Goal: Information Seeking & Learning: Learn about a topic

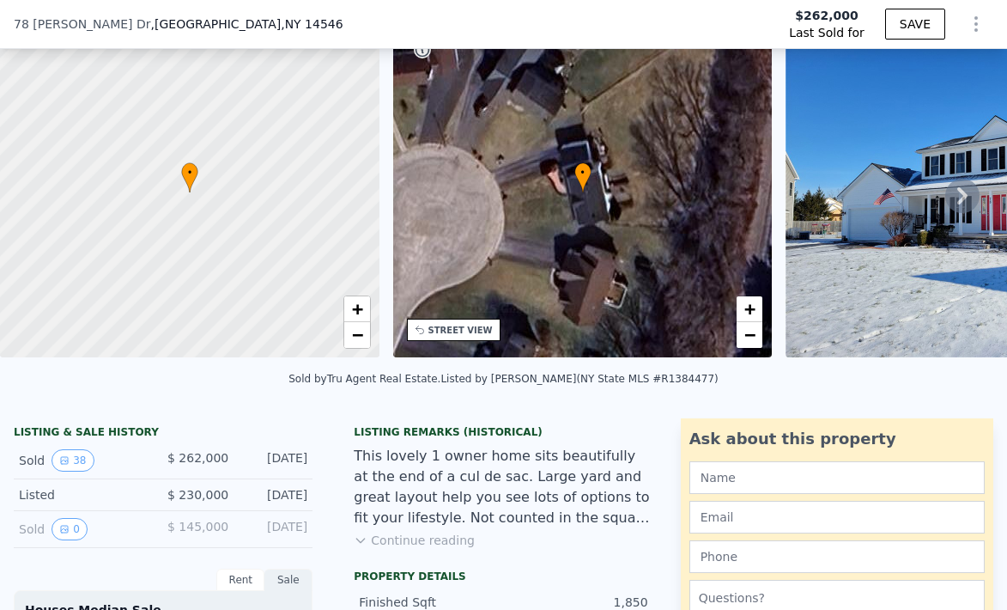
scroll to position [98, 0]
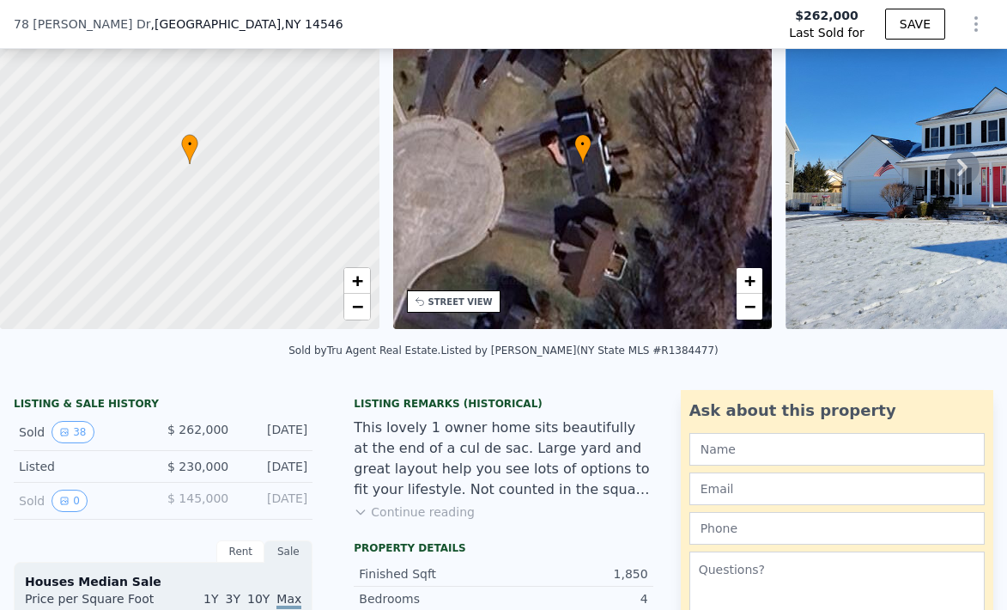
click at [405, 507] on button "Continue reading" at bounding box center [414, 511] width 121 height 17
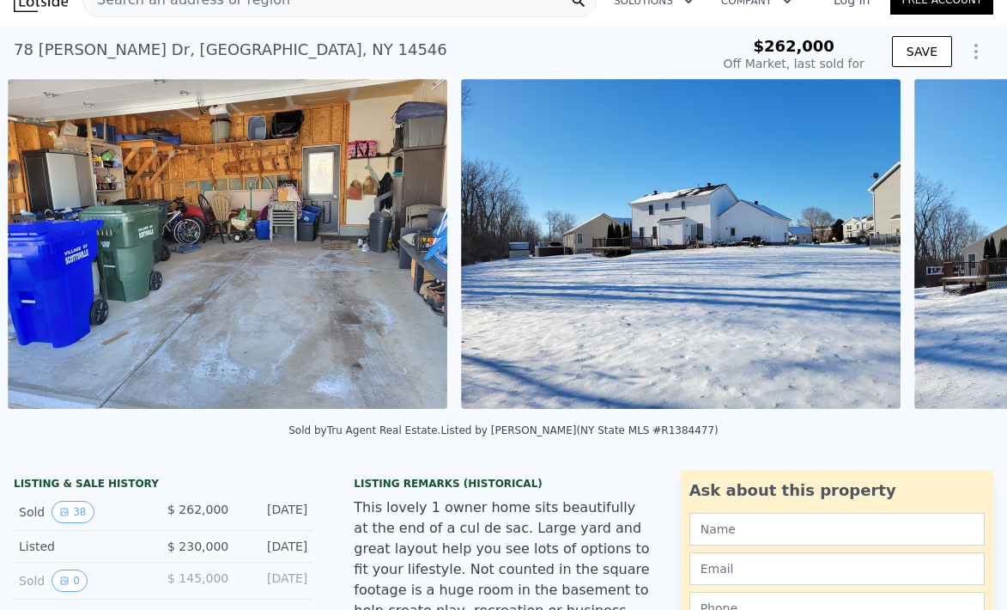
scroll to position [0, 1692]
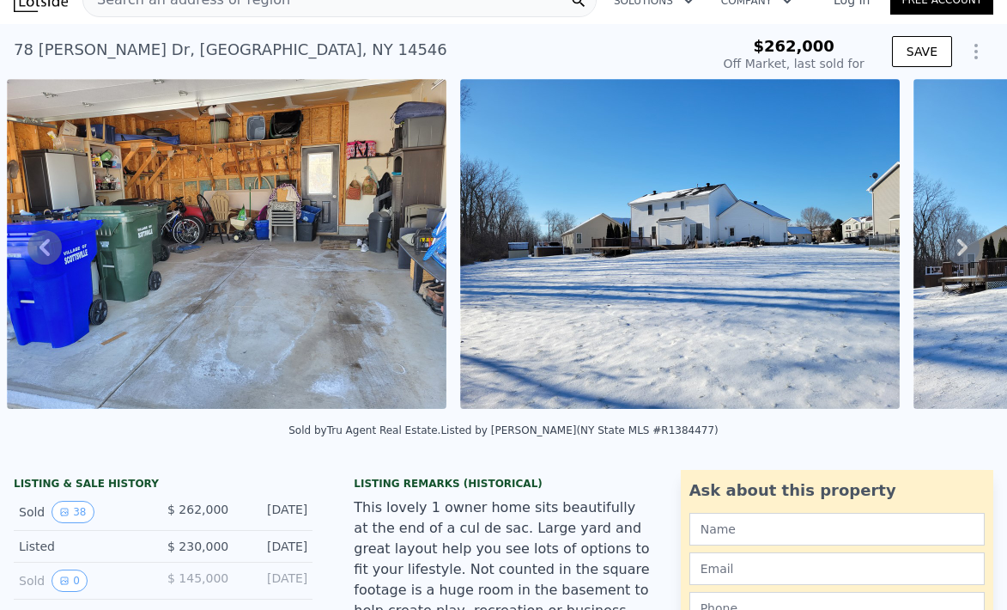
click at [952, 240] on icon at bounding box center [962, 247] width 34 height 34
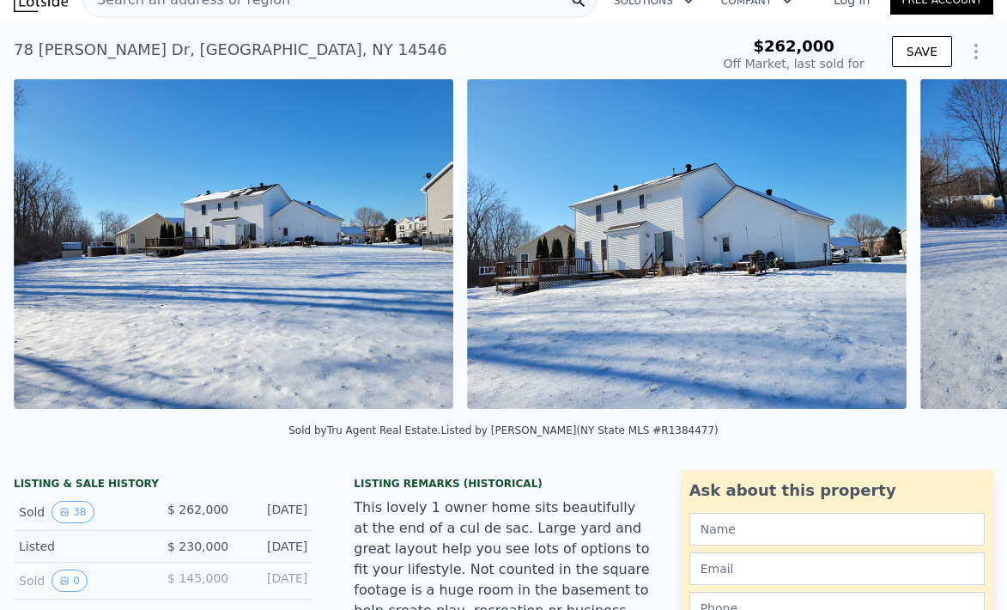
scroll to position [0, 2145]
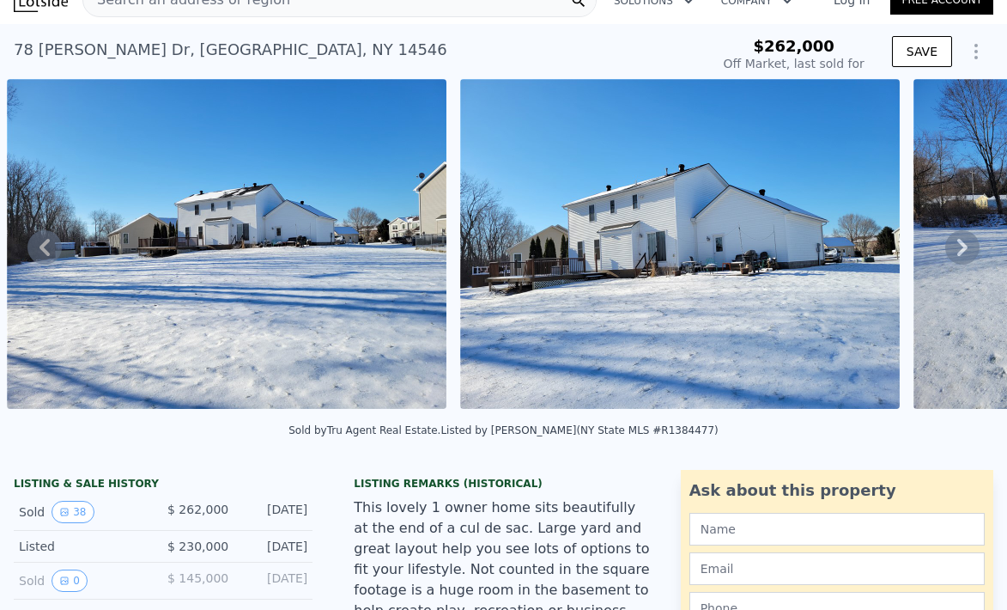
click at [953, 240] on icon at bounding box center [962, 247] width 34 height 34
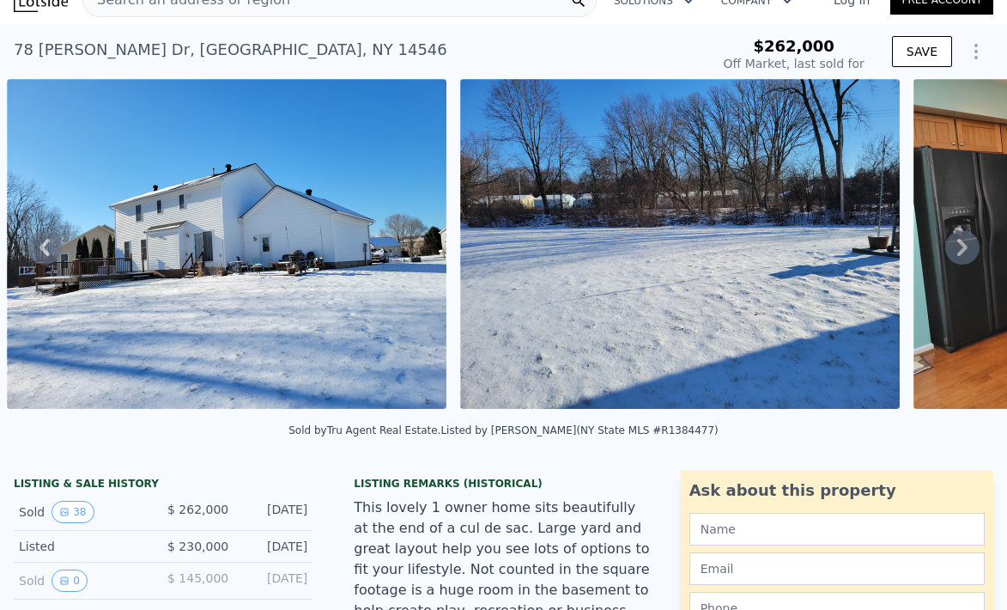
click at [960, 242] on icon at bounding box center [962, 247] width 10 height 17
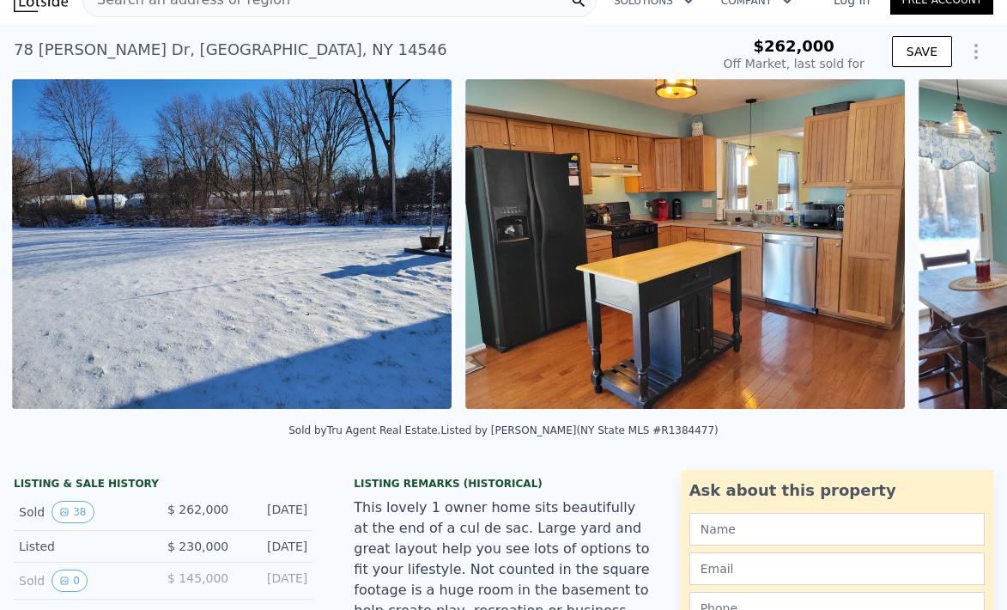
scroll to position [0, 3052]
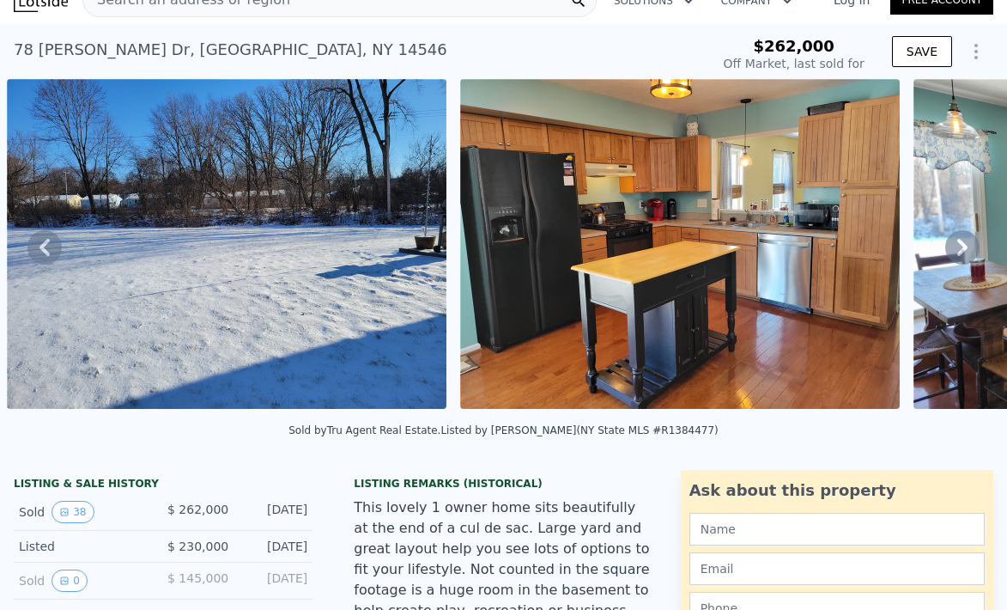
click at [960, 242] on icon at bounding box center [962, 247] width 10 height 17
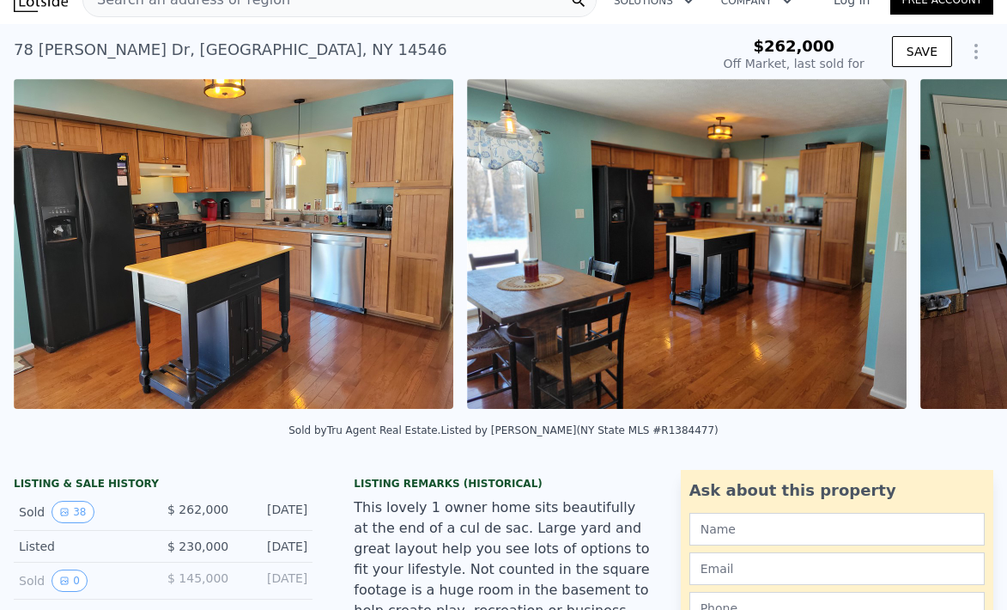
scroll to position [0, 3505]
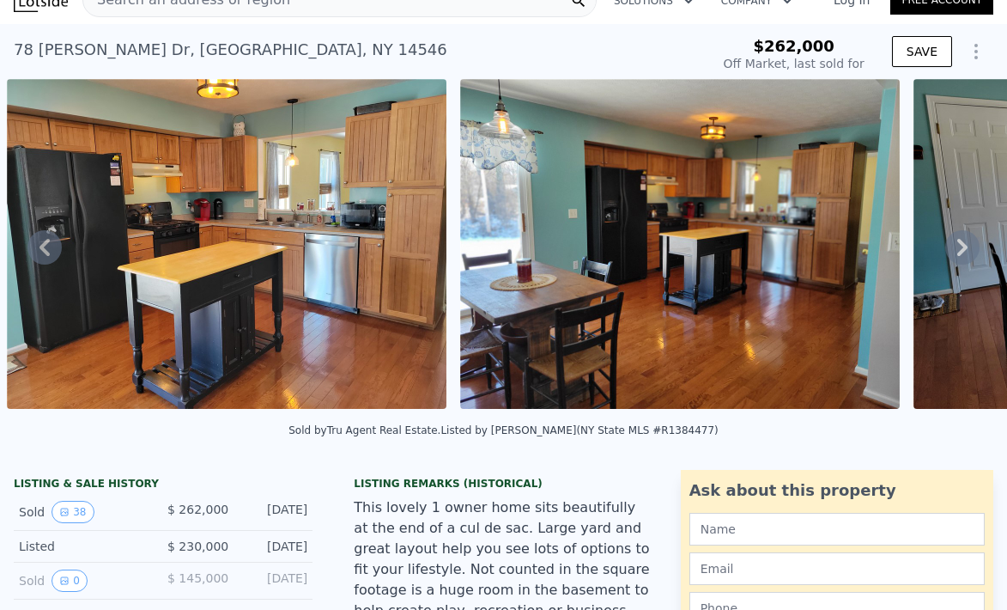
click at [960, 242] on icon at bounding box center [962, 247] width 10 height 17
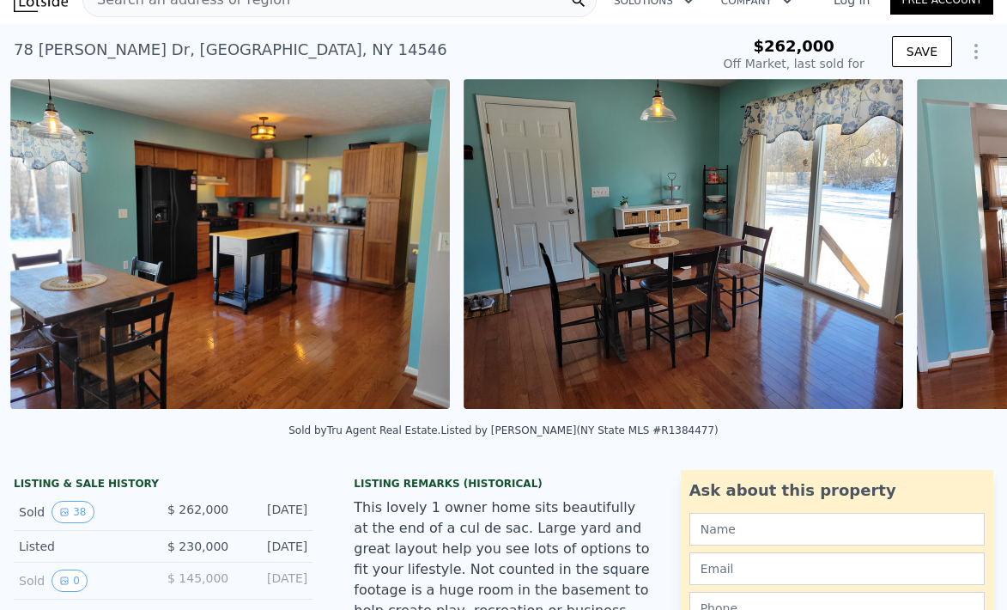
scroll to position [0, 3959]
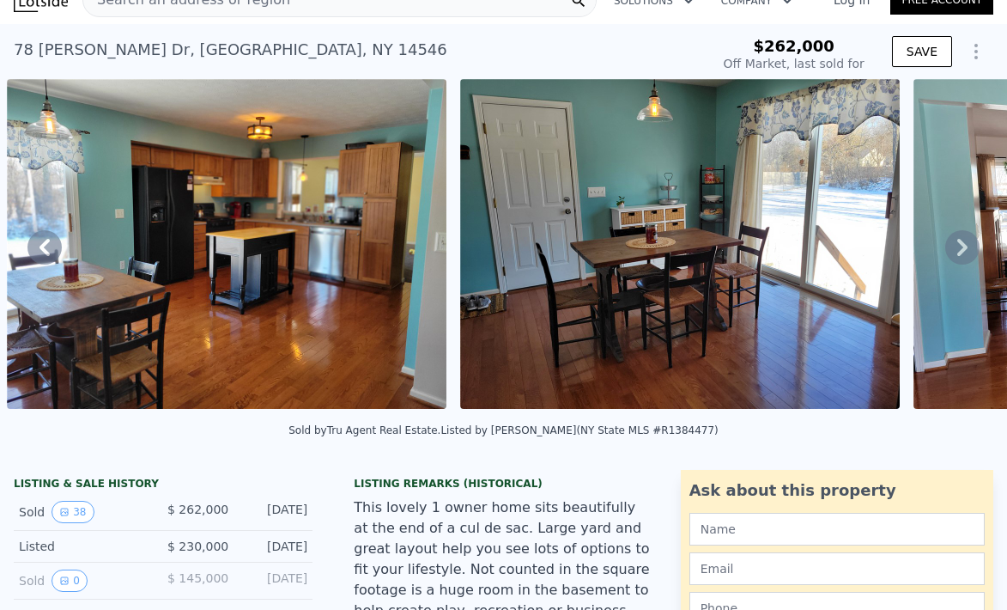
click at [960, 242] on icon at bounding box center [962, 247] width 10 height 17
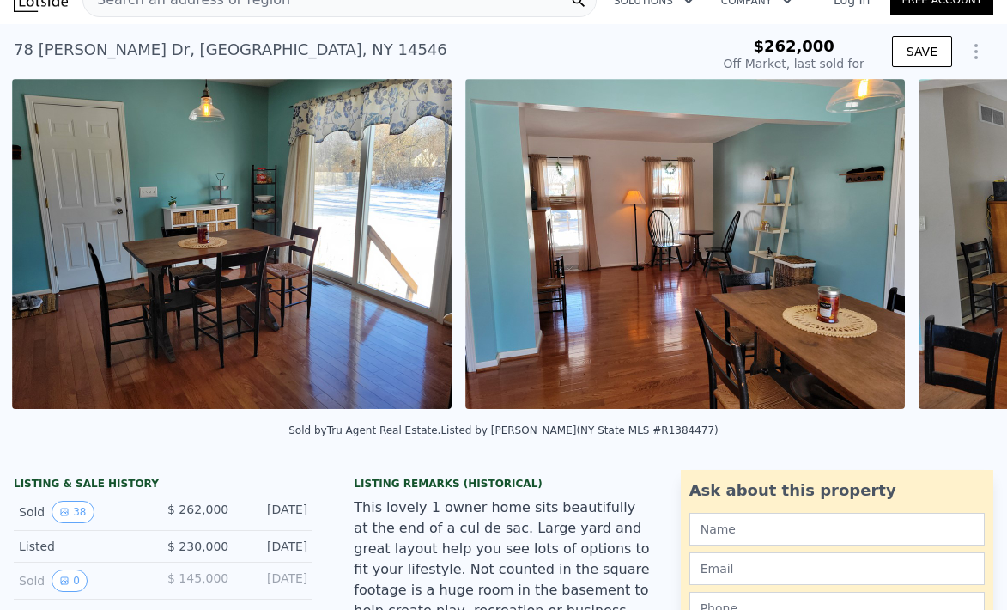
scroll to position [0, 4412]
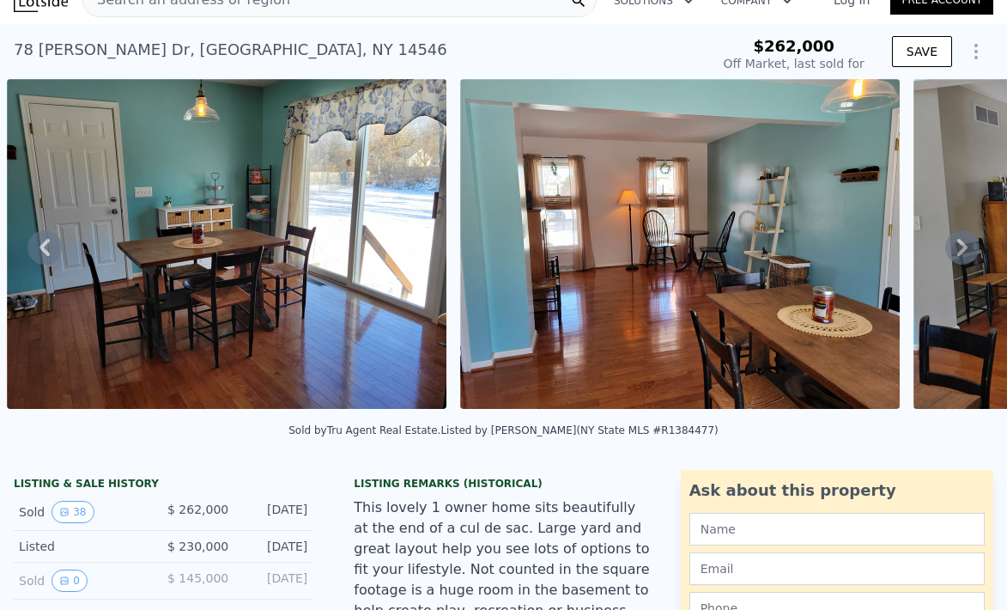
click at [960, 242] on icon at bounding box center [962, 247] width 10 height 17
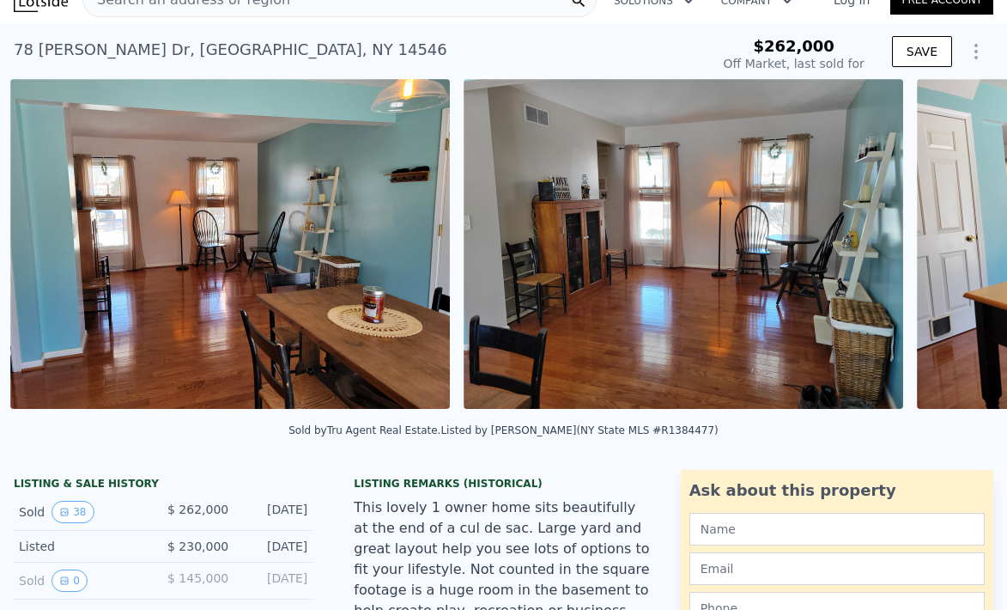
scroll to position [0, 4865]
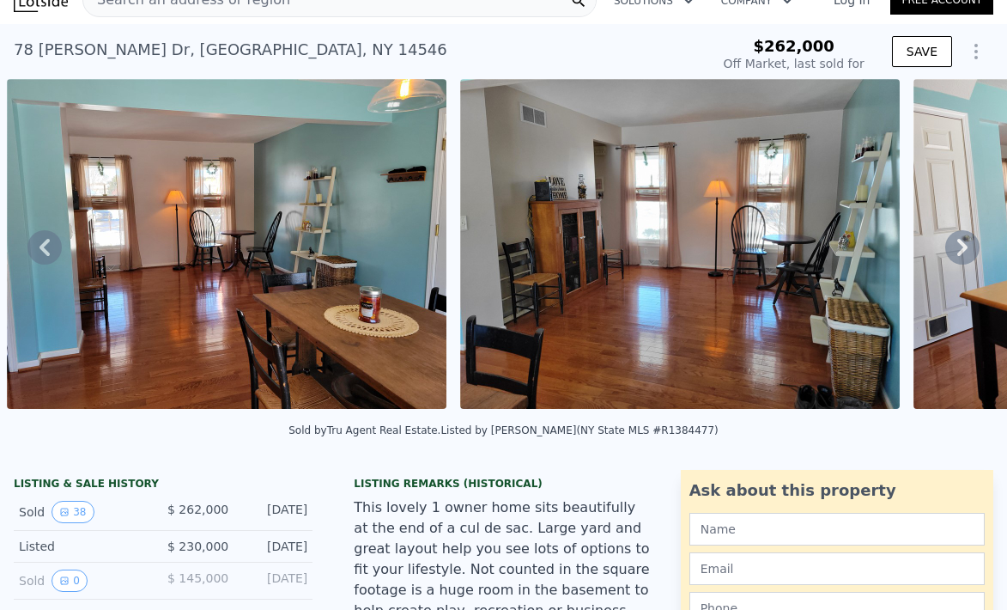
click at [958, 252] on icon at bounding box center [962, 247] width 10 height 17
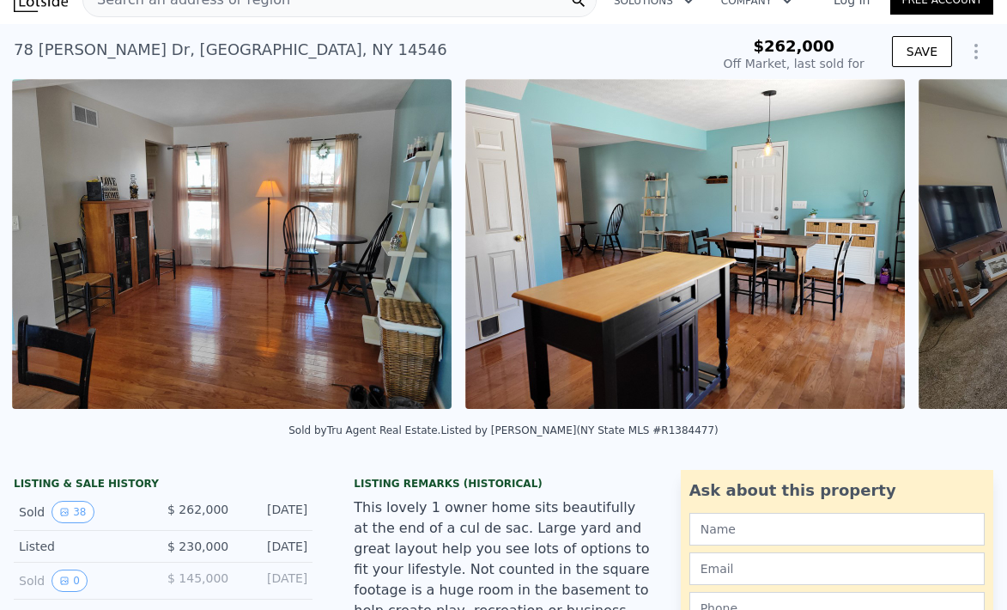
scroll to position [0, 5318]
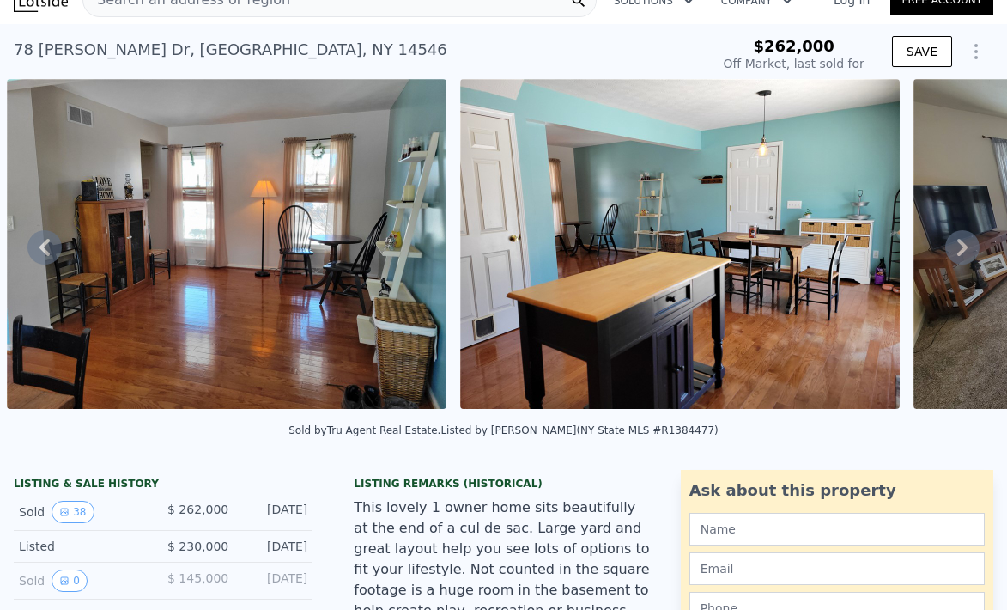
click at [963, 251] on icon at bounding box center [962, 247] width 34 height 34
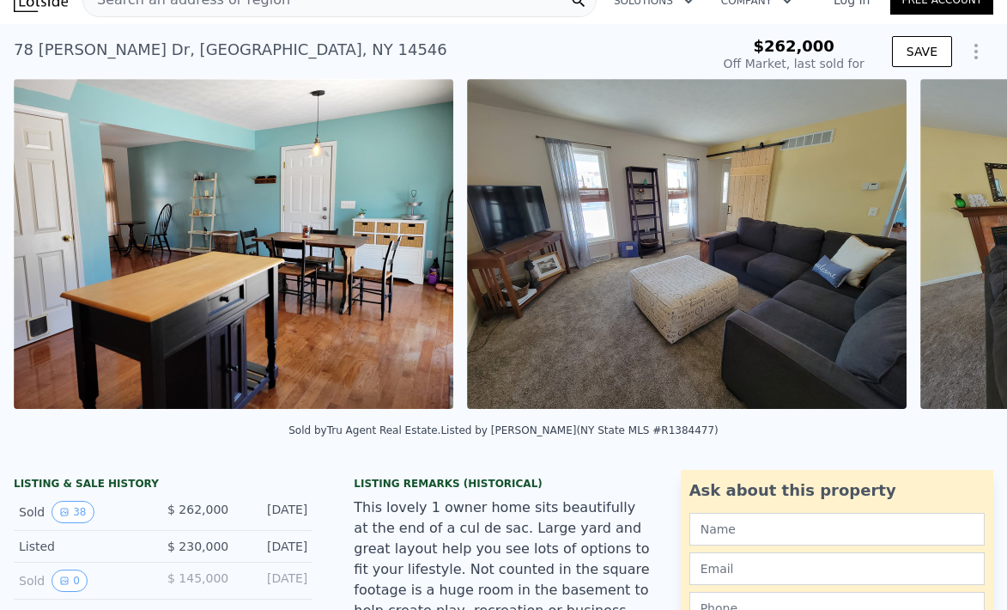
scroll to position [0, 5772]
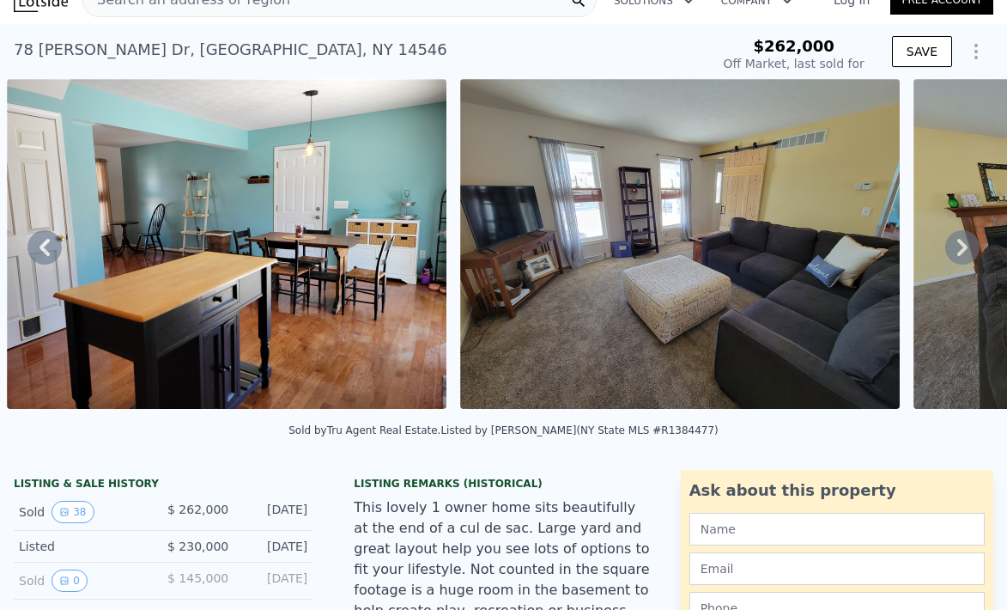
click at [963, 252] on icon at bounding box center [962, 247] width 34 height 34
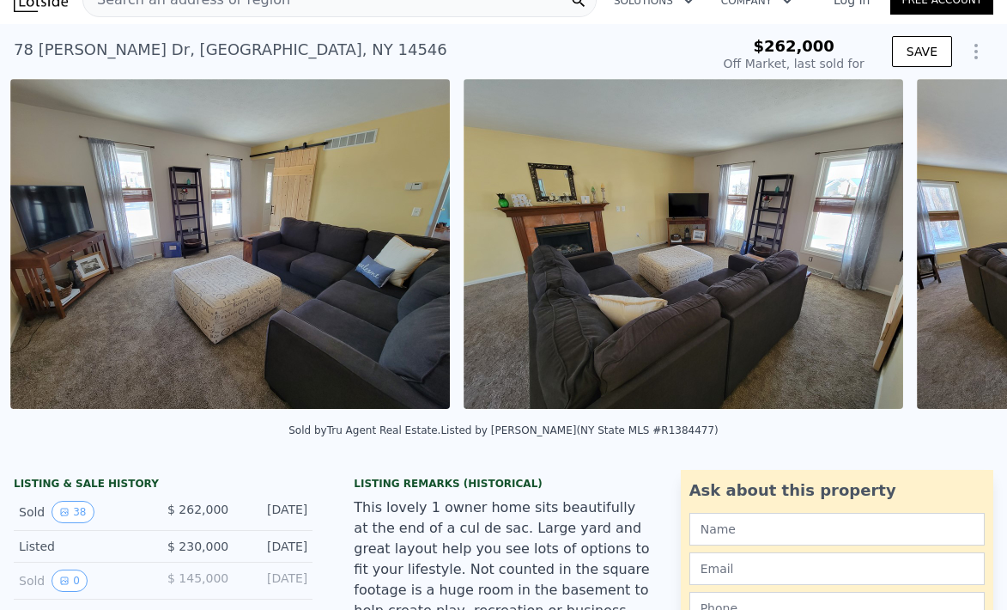
scroll to position [0, 6225]
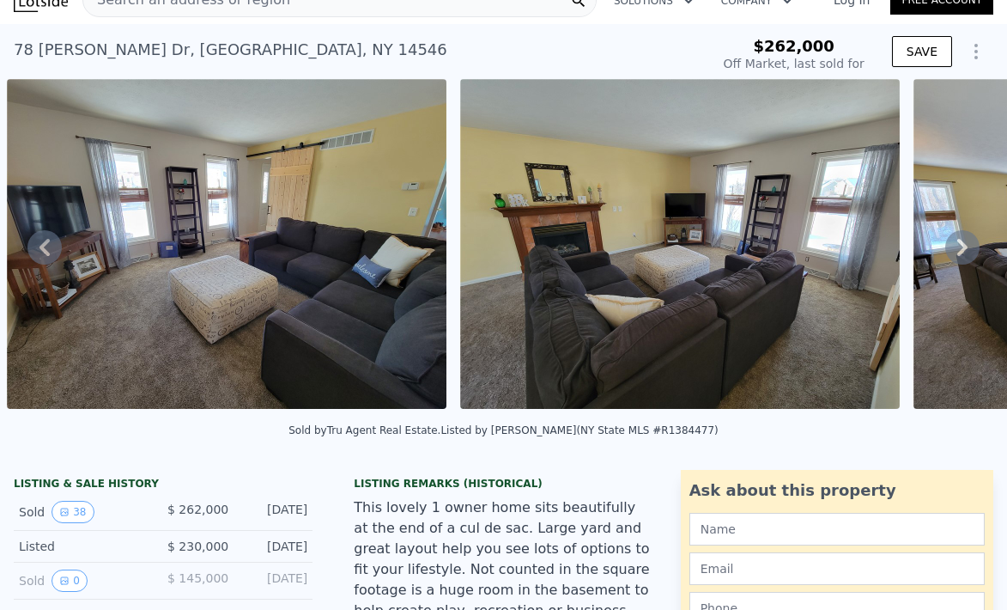
click at [963, 252] on div "• + − • + − STREET VIEW Loading... SATELLITE VIEW" at bounding box center [503, 247] width 1007 height 336
click at [963, 252] on icon at bounding box center [962, 247] width 34 height 34
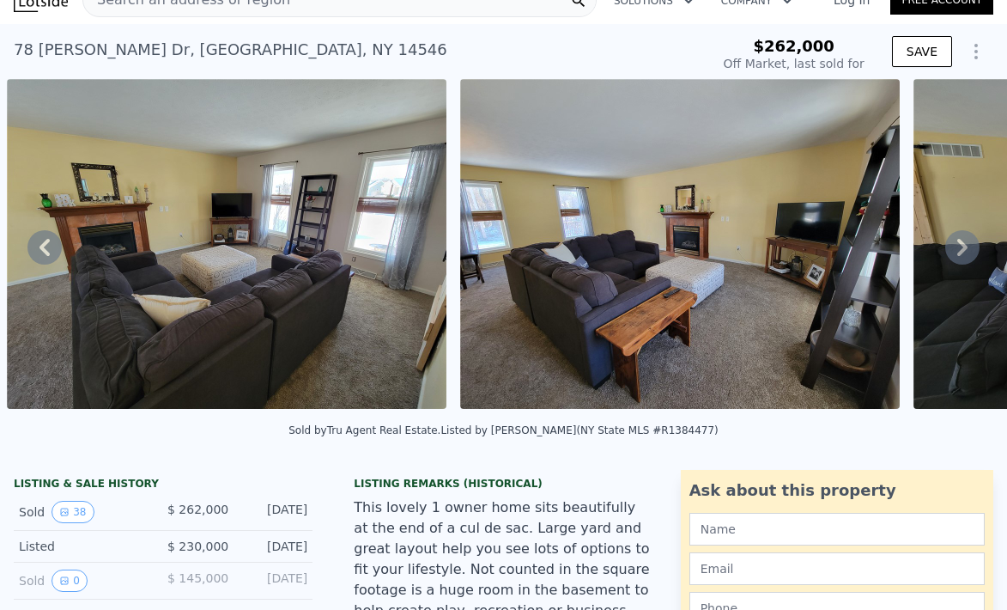
click at [963, 252] on icon at bounding box center [962, 247] width 34 height 34
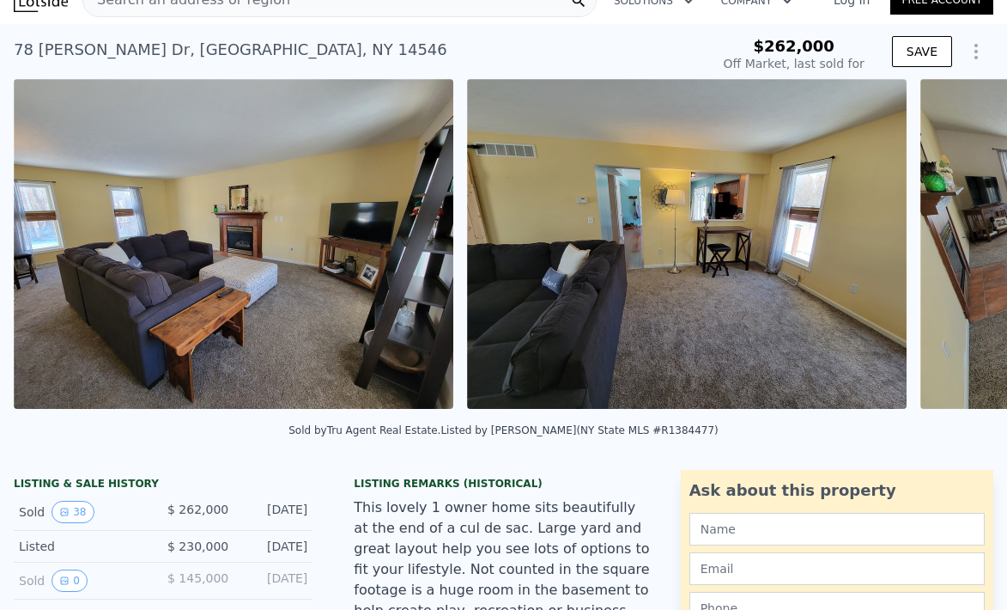
scroll to position [0, 7132]
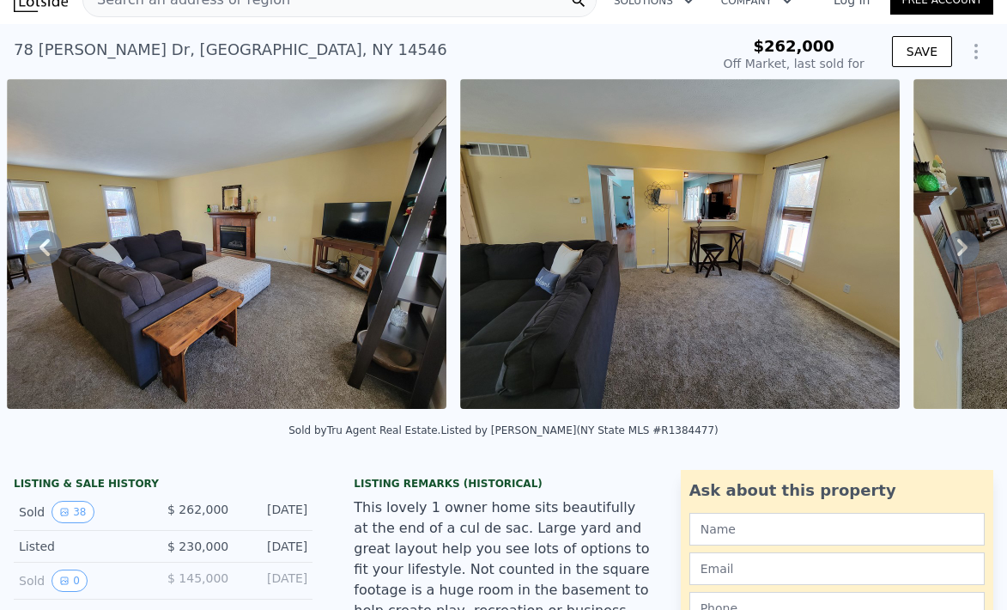
click at [963, 252] on icon at bounding box center [962, 247] width 34 height 34
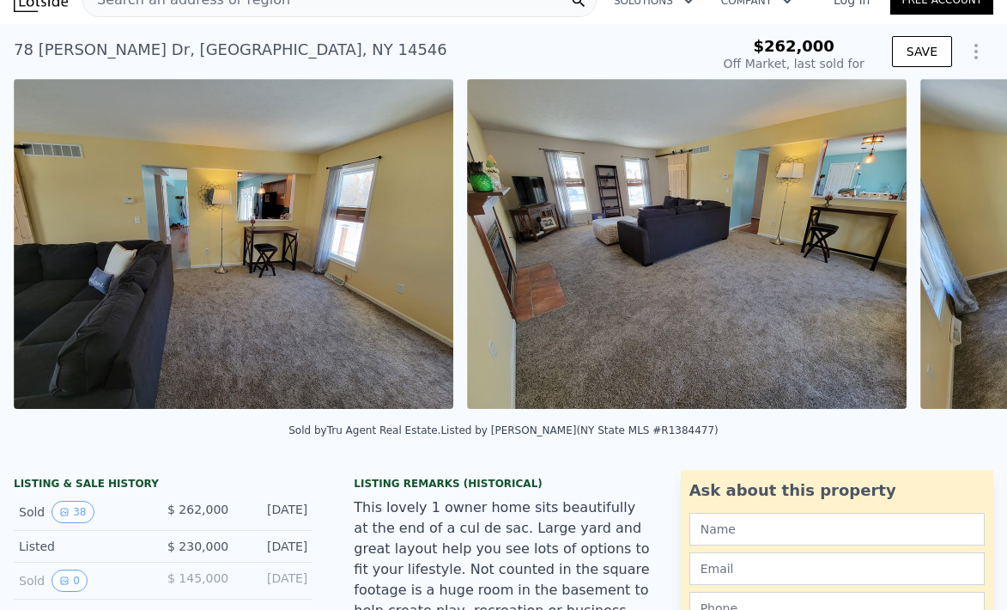
scroll to position [0, 7585]
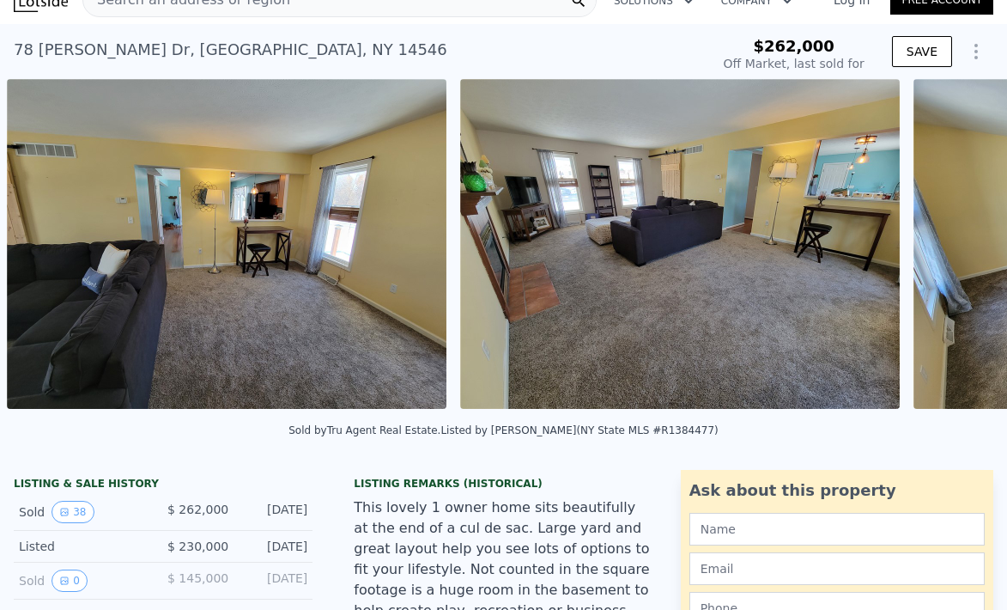
click at [963, 252] on div "• + − • + − STREET VIEW Loading... SATELLITE VIEW" at bounding box center [503, 247] width 1007 height 336
click at [963, 252] on icon at bounding box center [962, 247] width 34 height 34
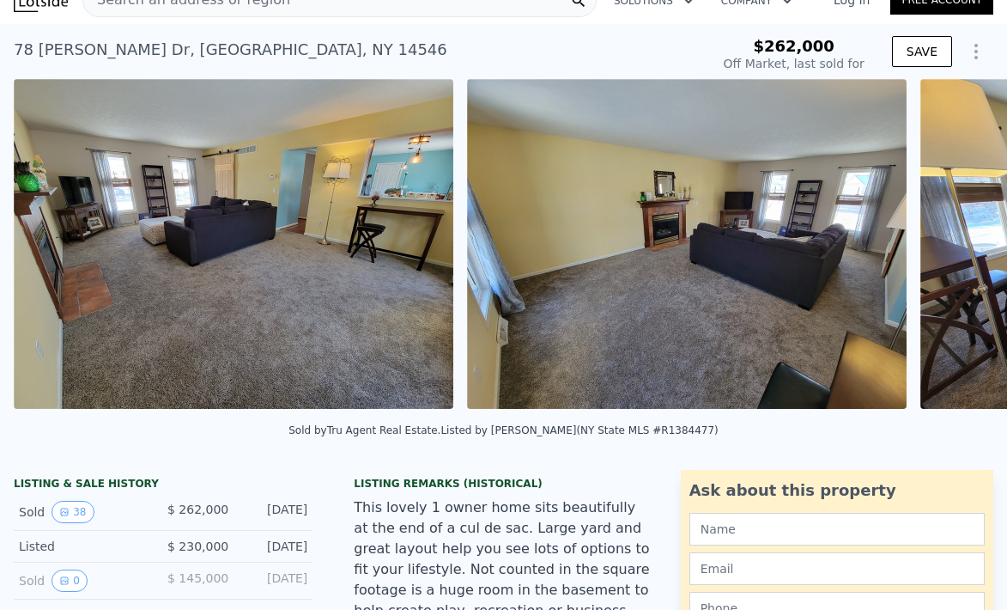
scroll to position [0, 8038]
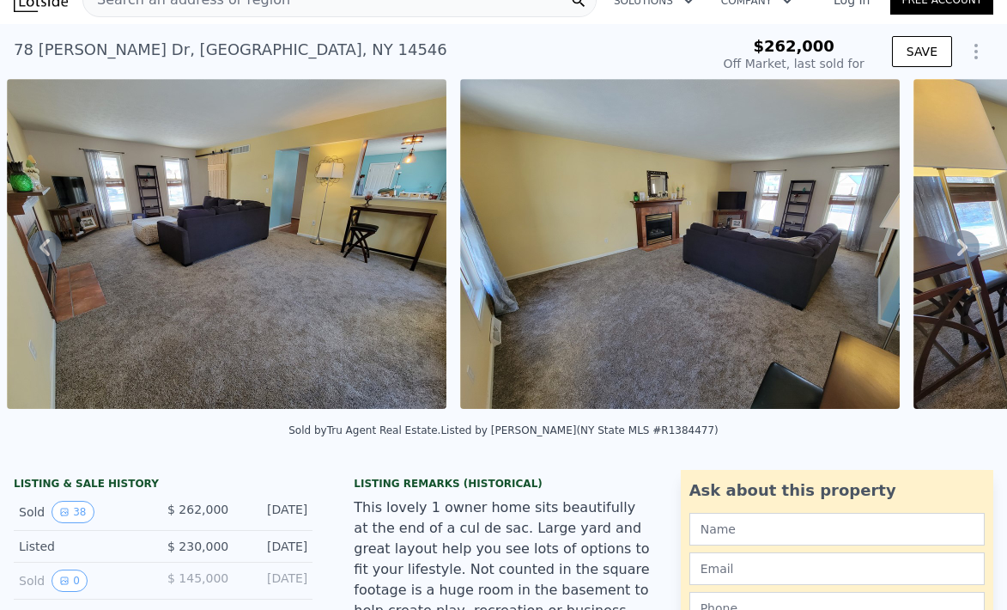
click at [963, 252] on div "• + − • + − STREET VIEW Loading... SATELLITE VIEW" at bounding box center [503, 247] width 1007 height 336
click at [963, 252] on icon at bounding box center [962, 247] width 34 height 34
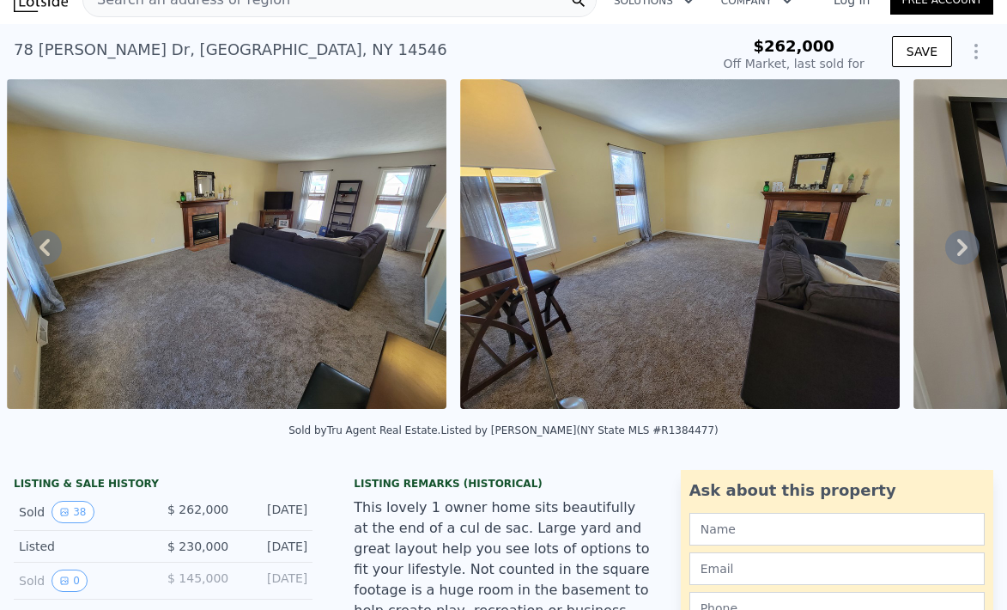
click at [963, 252] on icon at bounding box center [962, 247] width 34 height 34
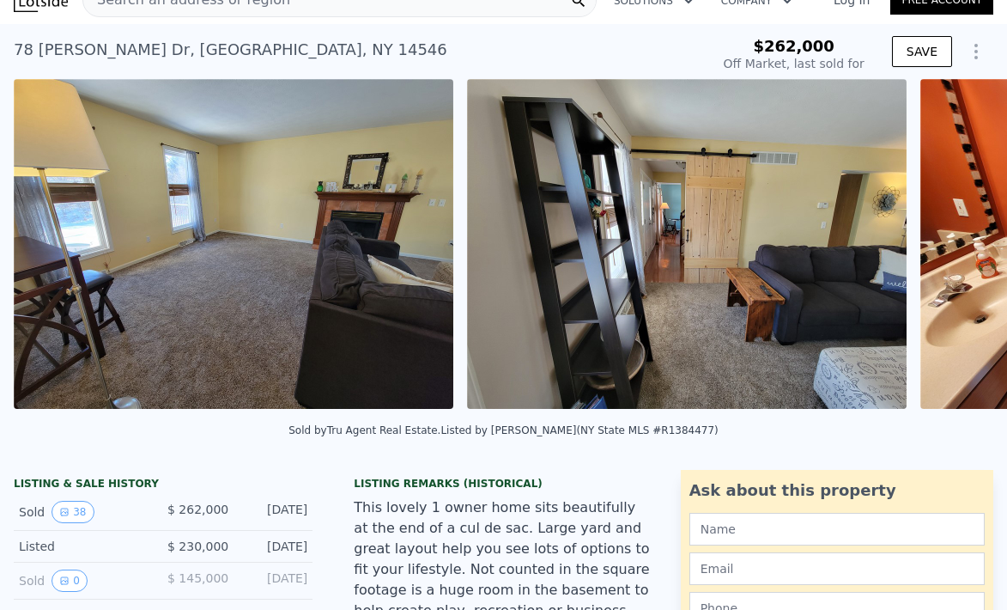
scroll to position [0, 8945]
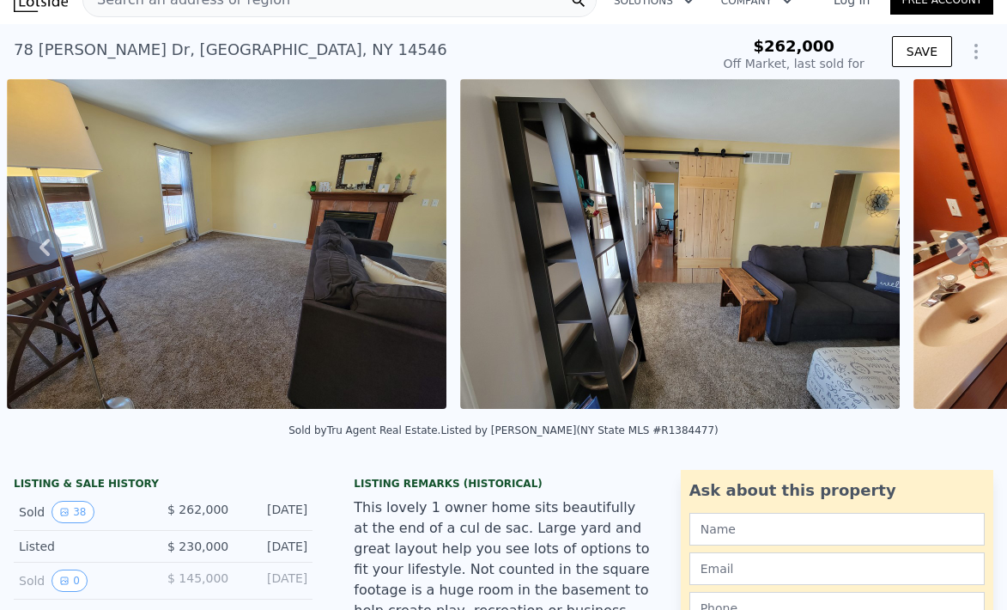
click at [963, 252] on icon at bounding box center [962, 247] width 34 height 34
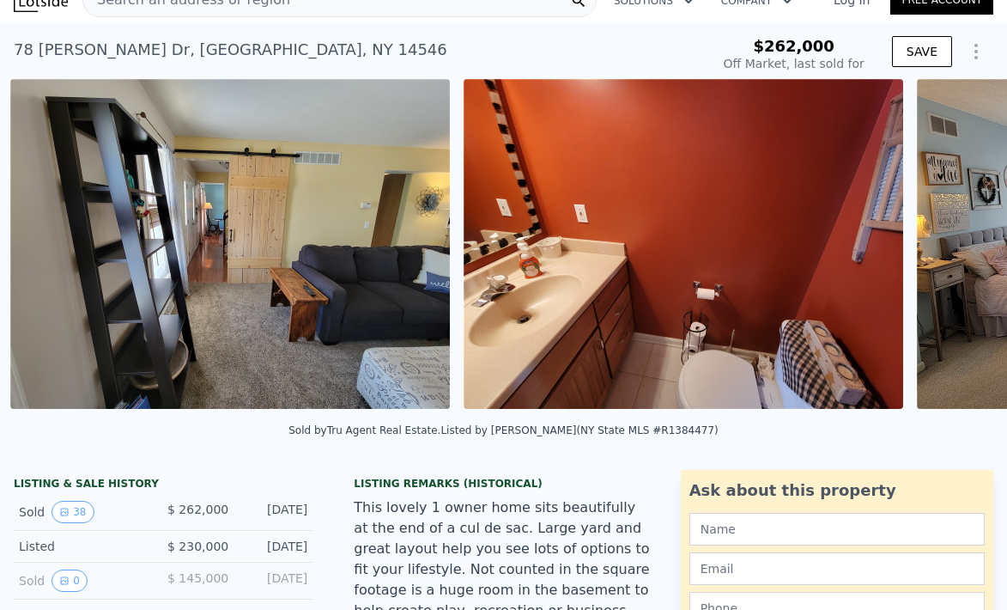
scroll to position [0, 9398]
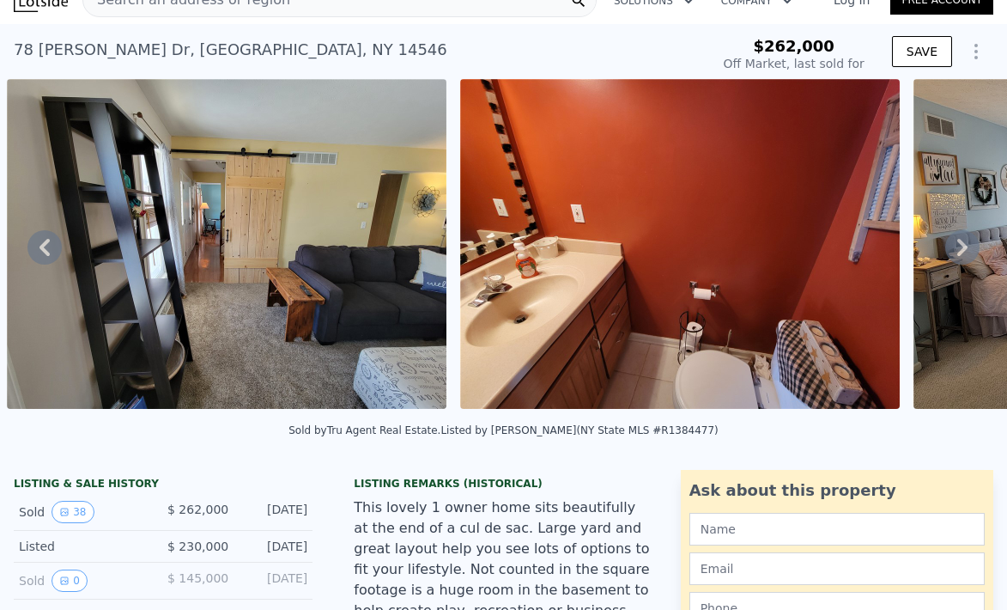
click at [963, 252] on icon at bounding box center [962, 247] width 34 height 34
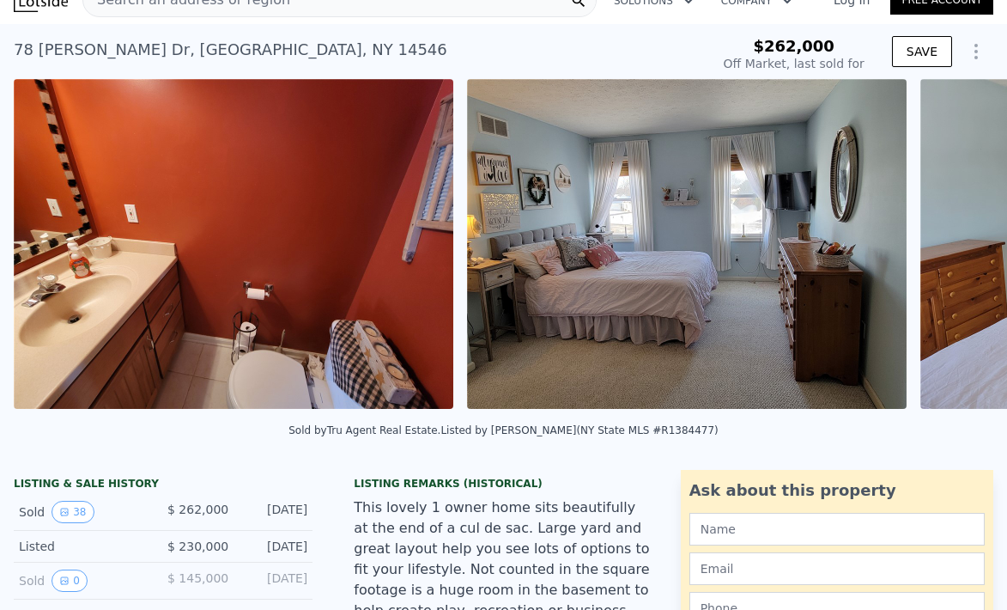
scroll to position [0, 9851]
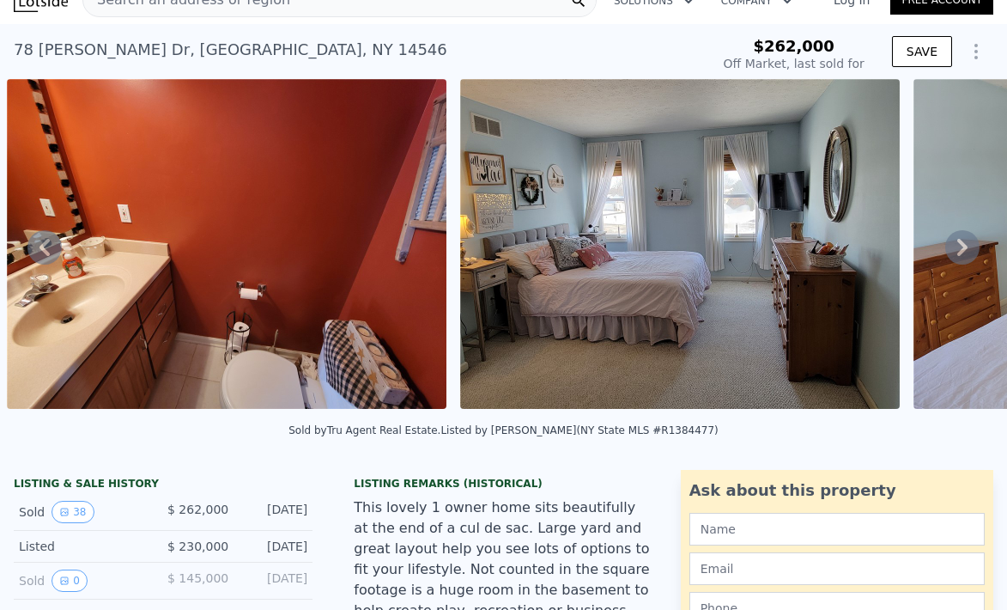
click at [963, 252] on icon at bounding box center [962, 247] width 34 height 34
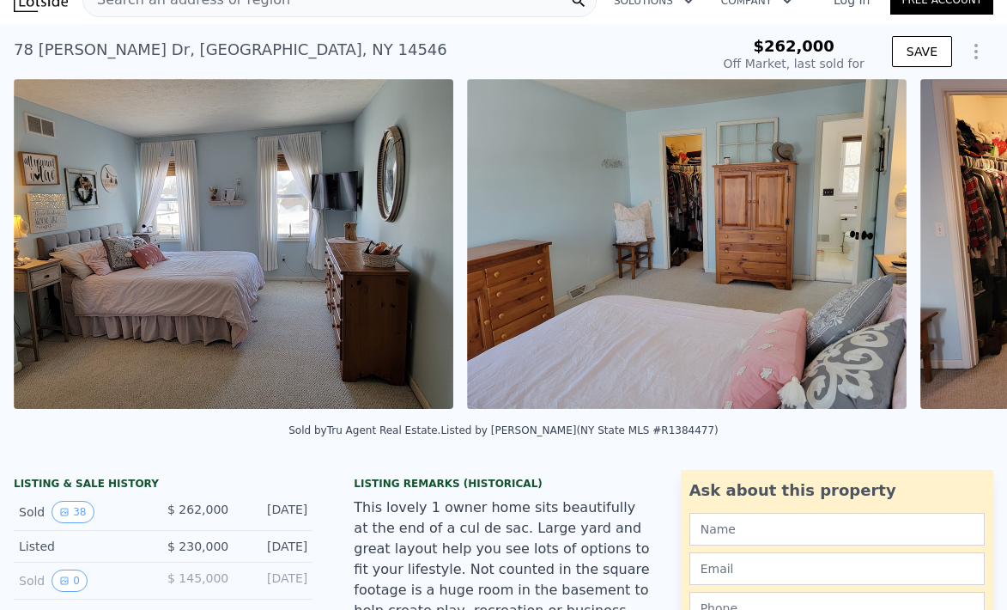
scroll to position [0, 10305]
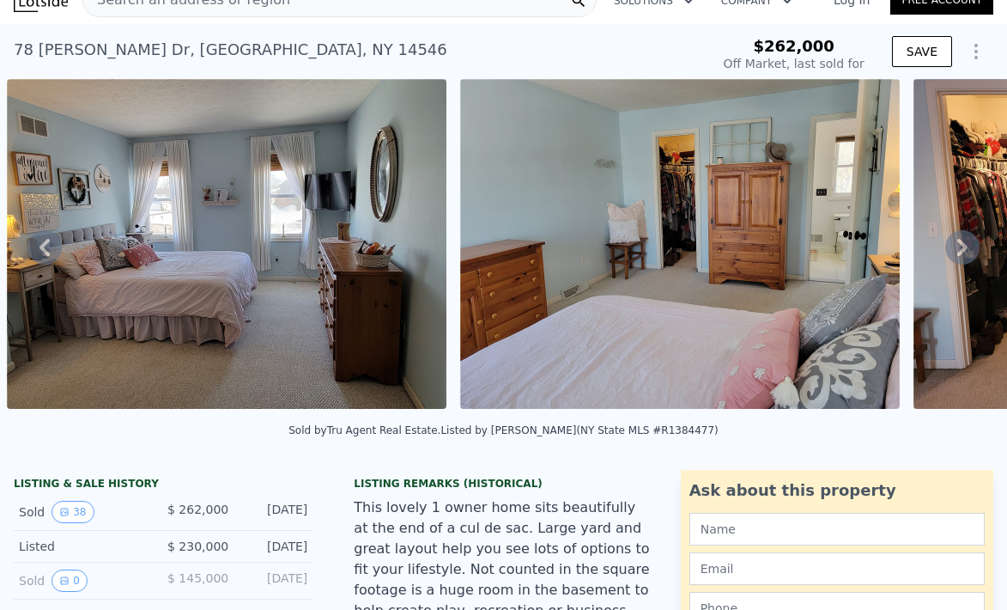
click at [963, 252] on icon at bounding box center [962, 247] width 34 height 34
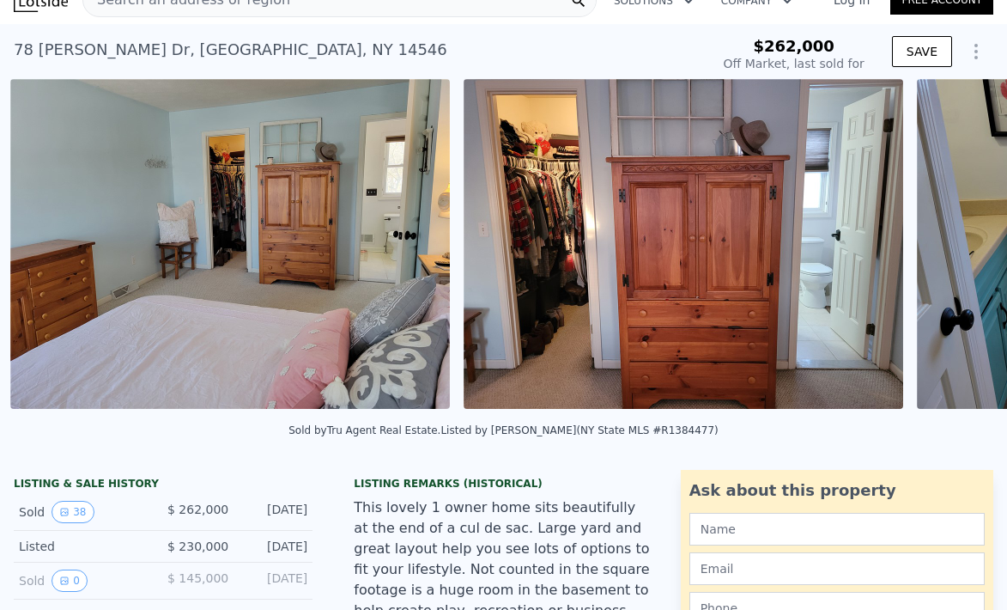
scroll to position [0, 10758]
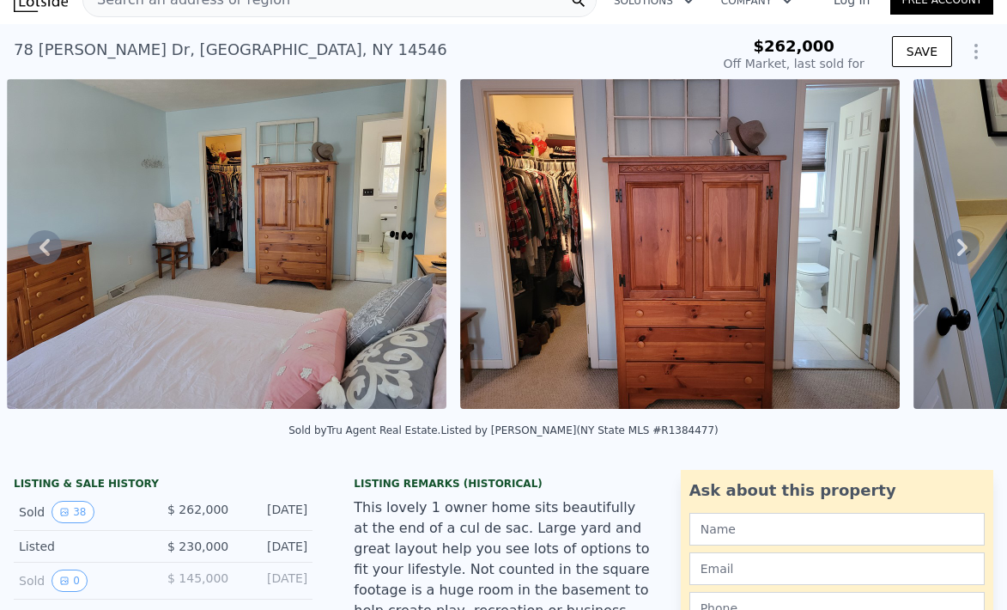
click at [963, 252] on icon at bounding box center [962, 247] width 34 height 34
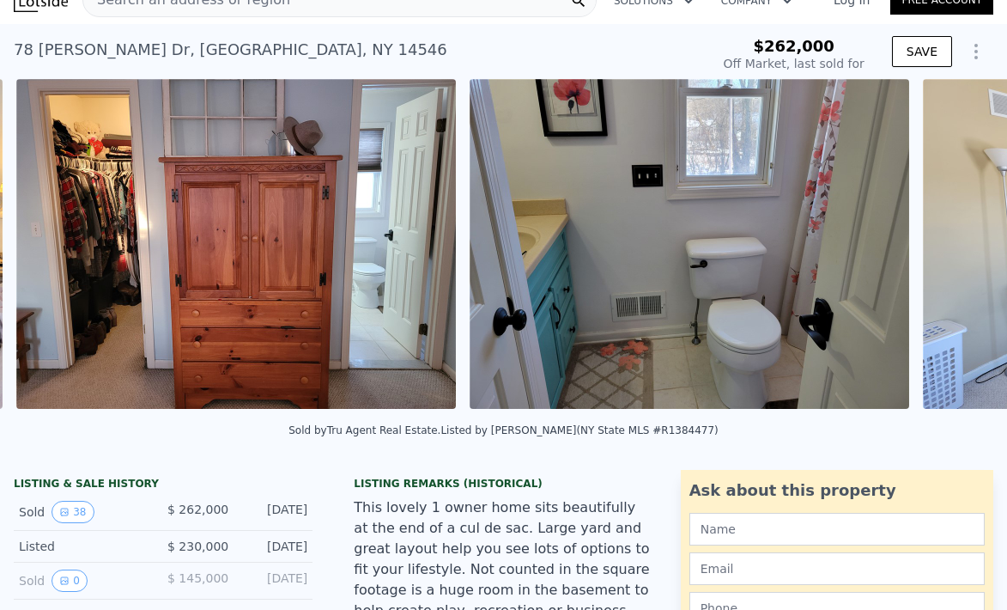
scroll to position [0, 11211]
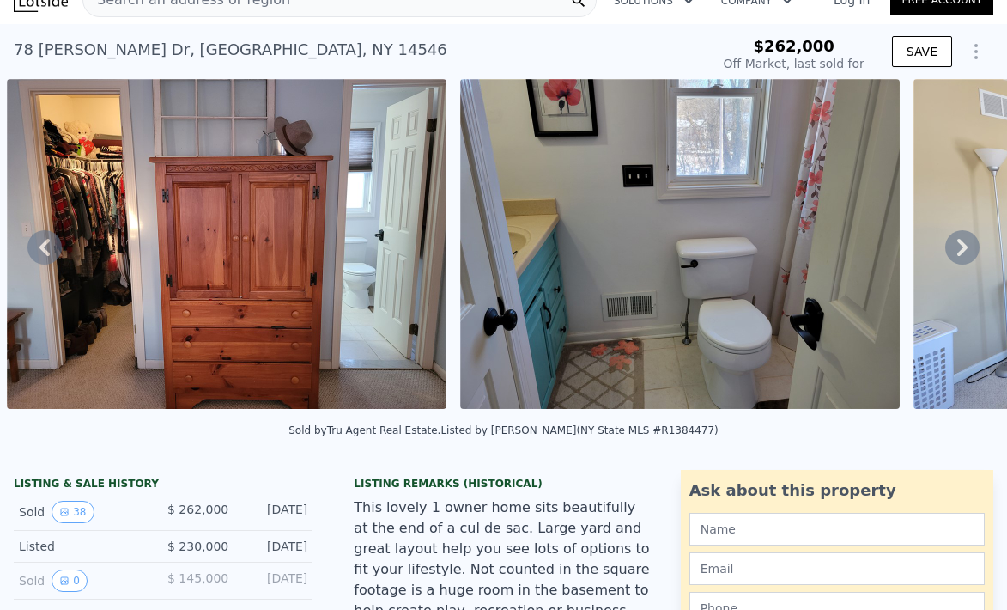
click at [963, 252] on icon at bounding box center [962, 247] width 34 height 34
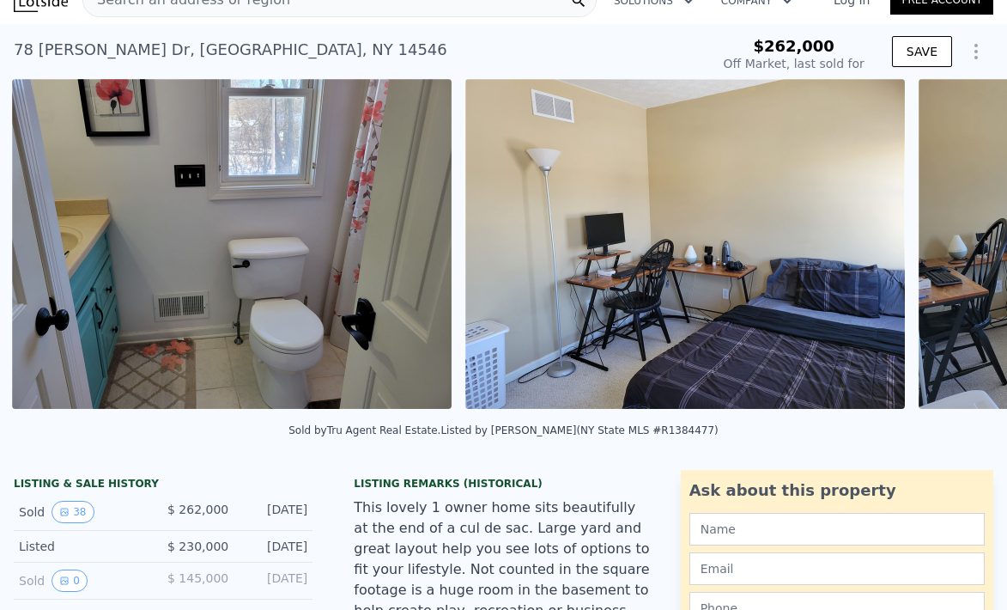
scroll to position [0, 11664]
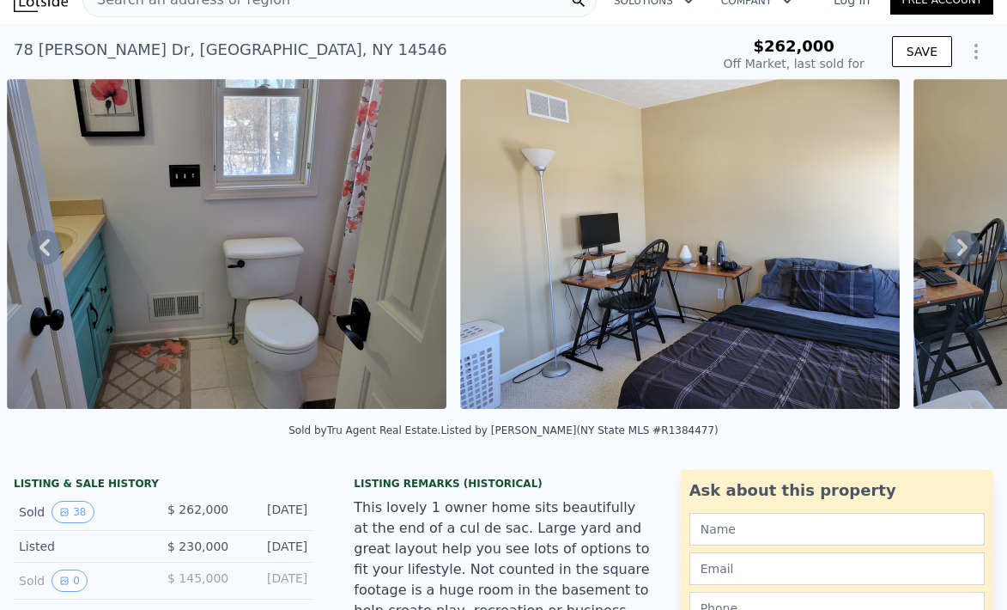
click at [964, 252] on icon at bounding box center [962, 247] width 34 height 34
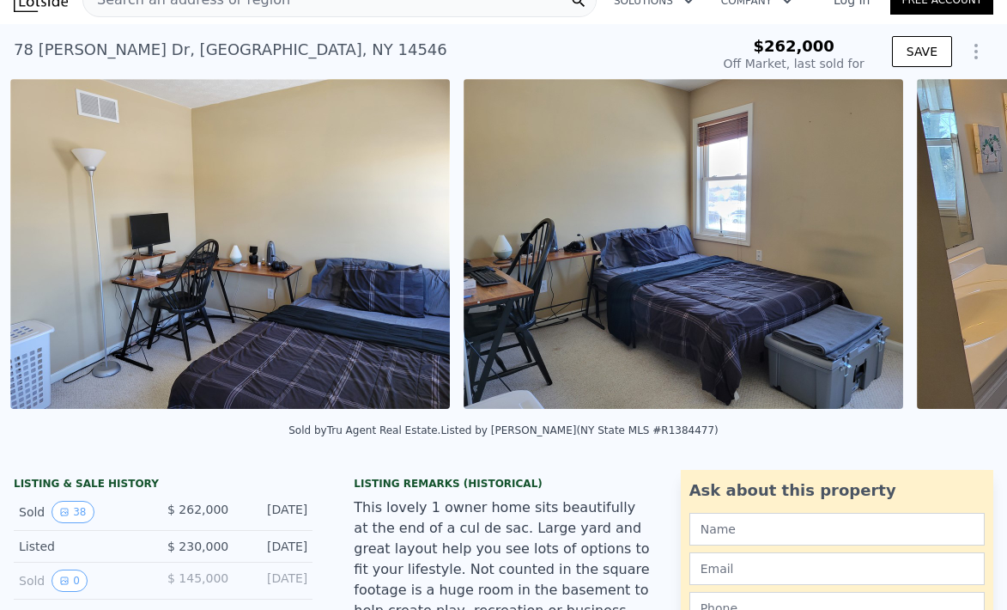
scroll to position [0, 12118]
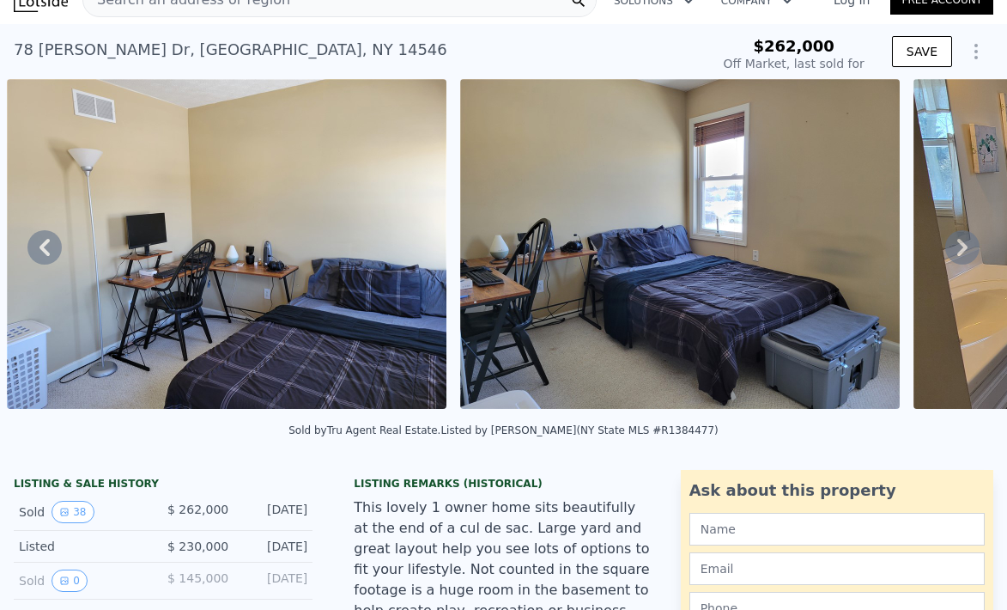
click at [964, 252] on icon at bounding box center [962, 247] width 34 height 34
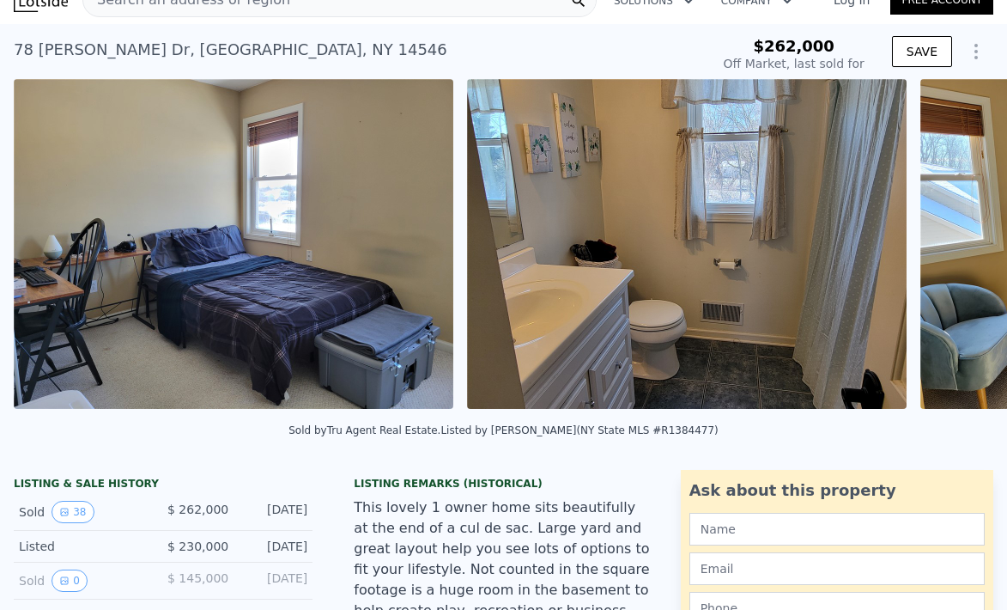
scroll to position [0, 12571]
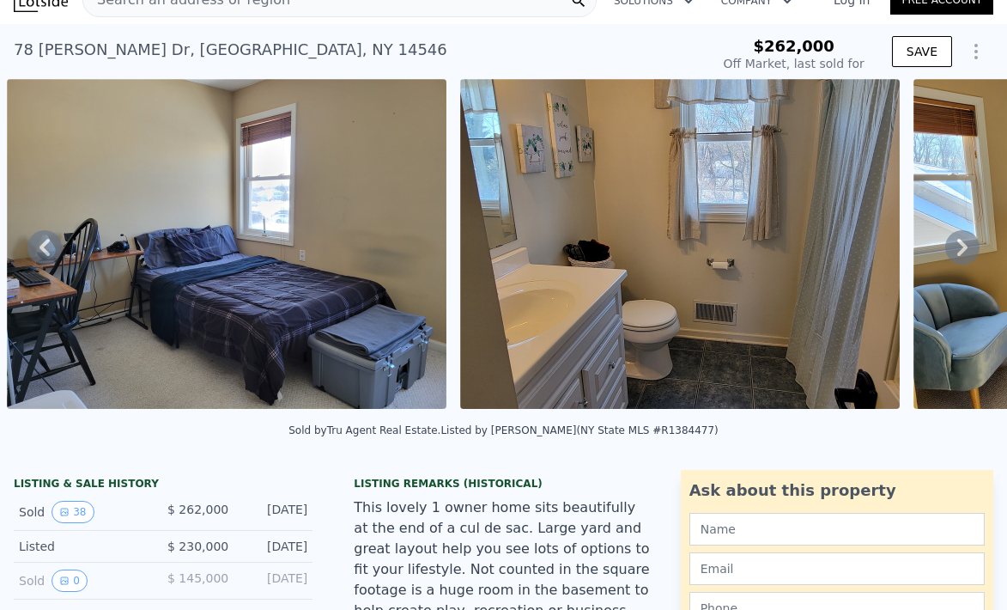
click at [964, 252] on icon at bounding box center [962, 247] width 34 height 34
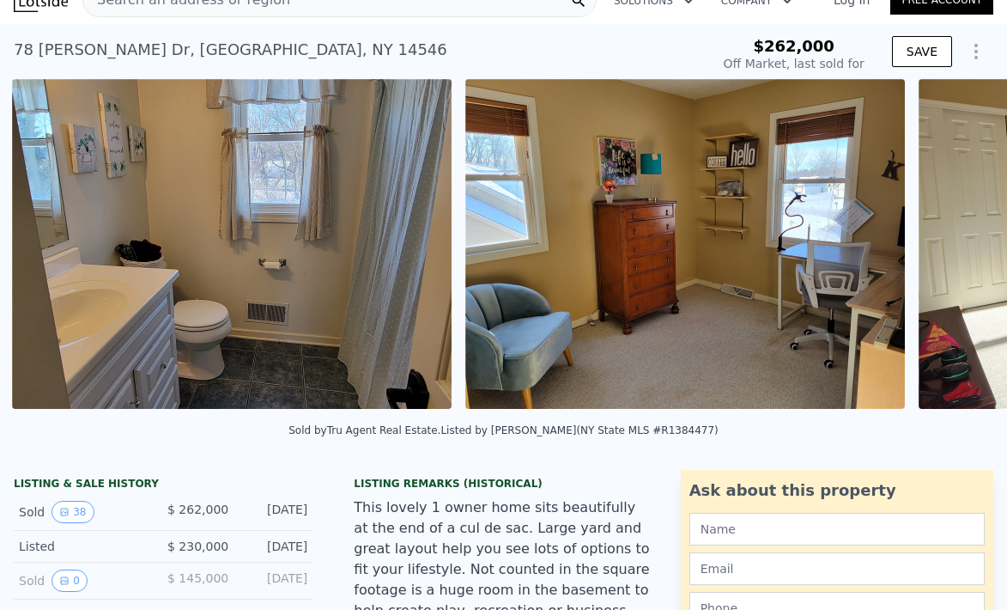
scroll to position [0, 13024]
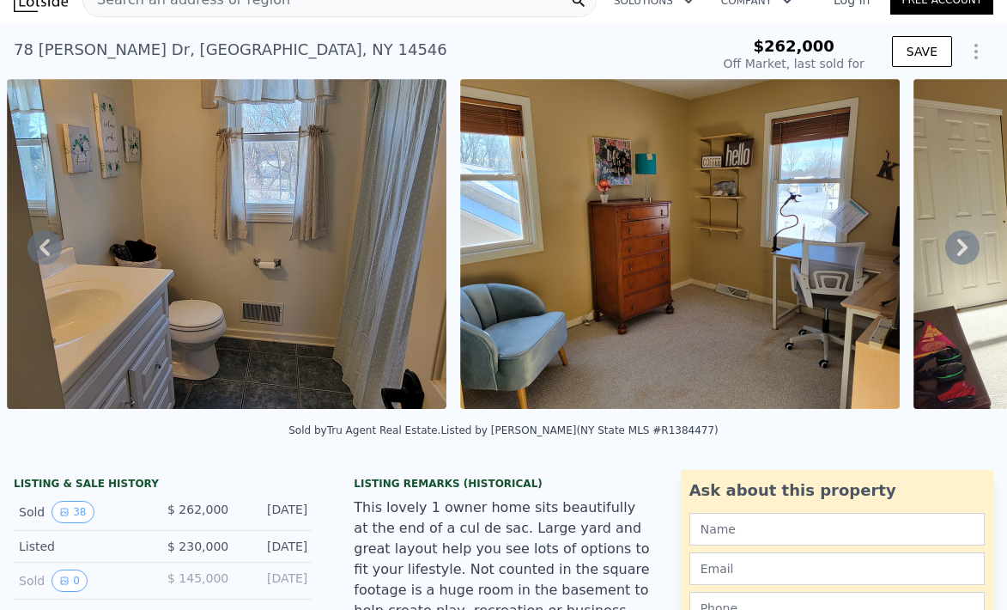
click at [964, 252] on icon at bounding box center [962, 247] width 34 height 34
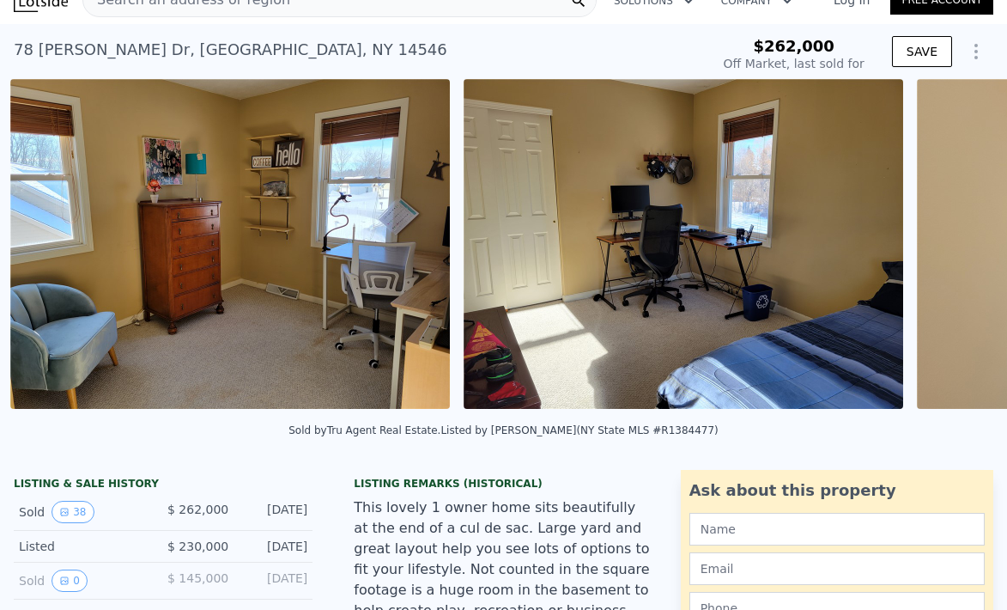
scroll to position [0, 13478]
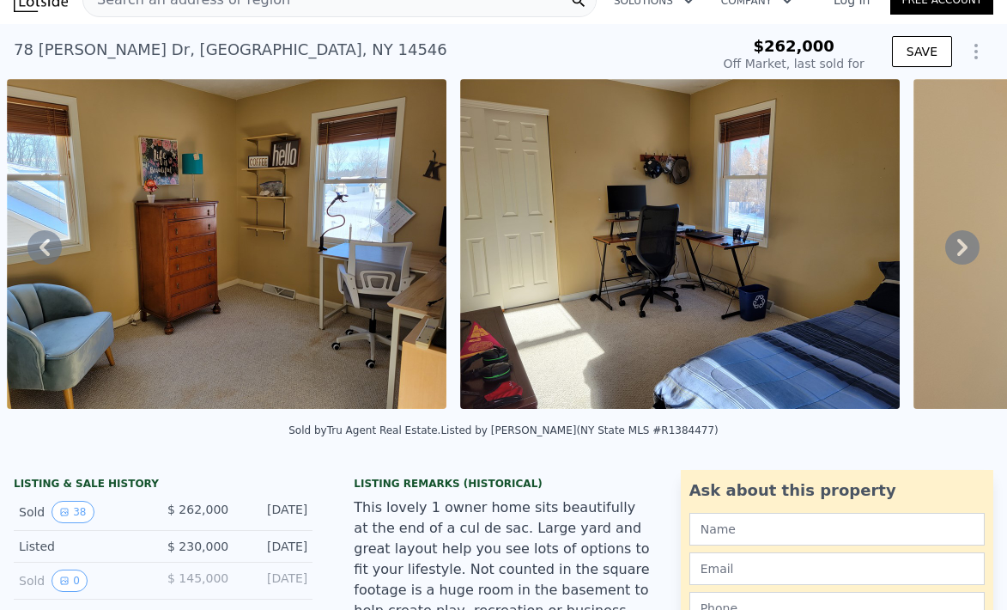
click at [964, 252] on icon at bounding box center [962, 247] width 34 height 34
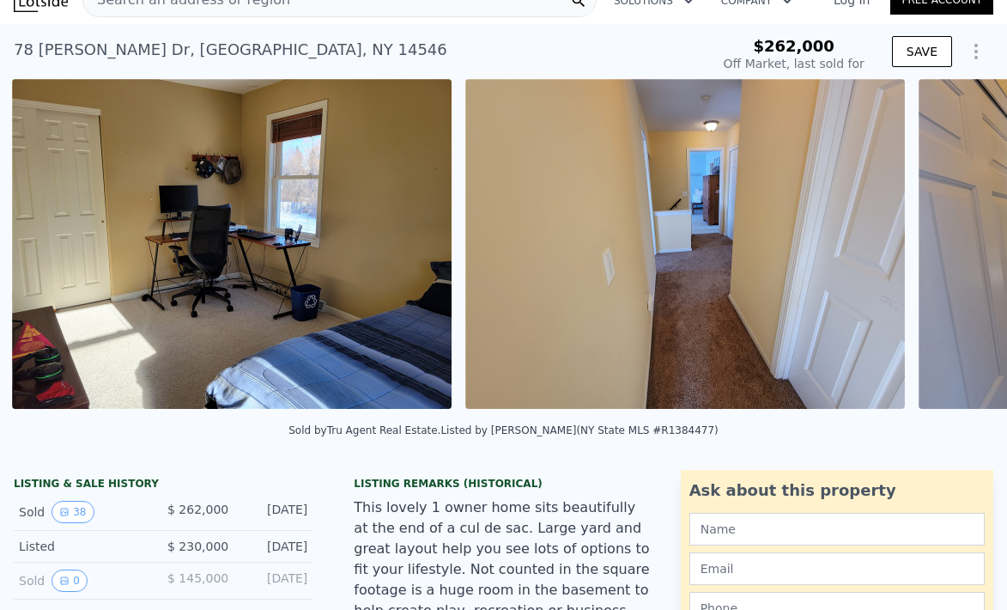
scroll to position [0, 13931]
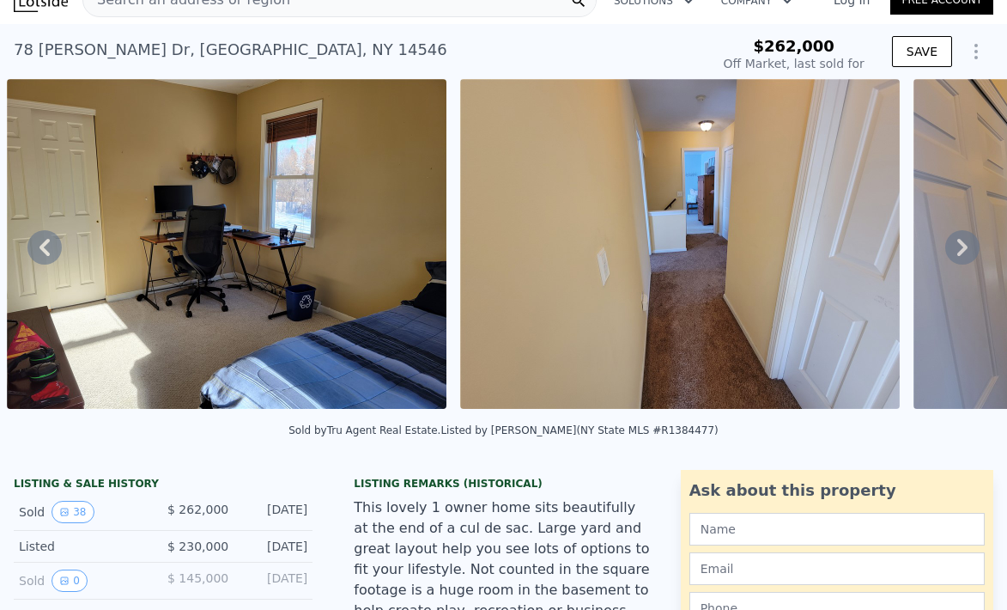
click at [963, 254] on icon at bounding box center [962, 247] width 34 height 34
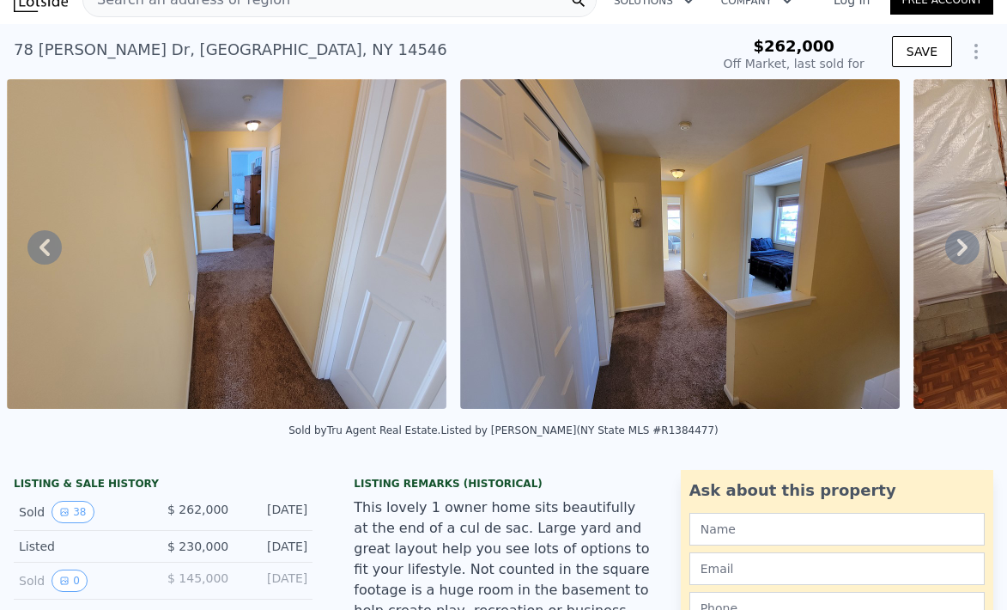
click at [963, 254] on icon at bounding box center [962, 247] width 34 height 34
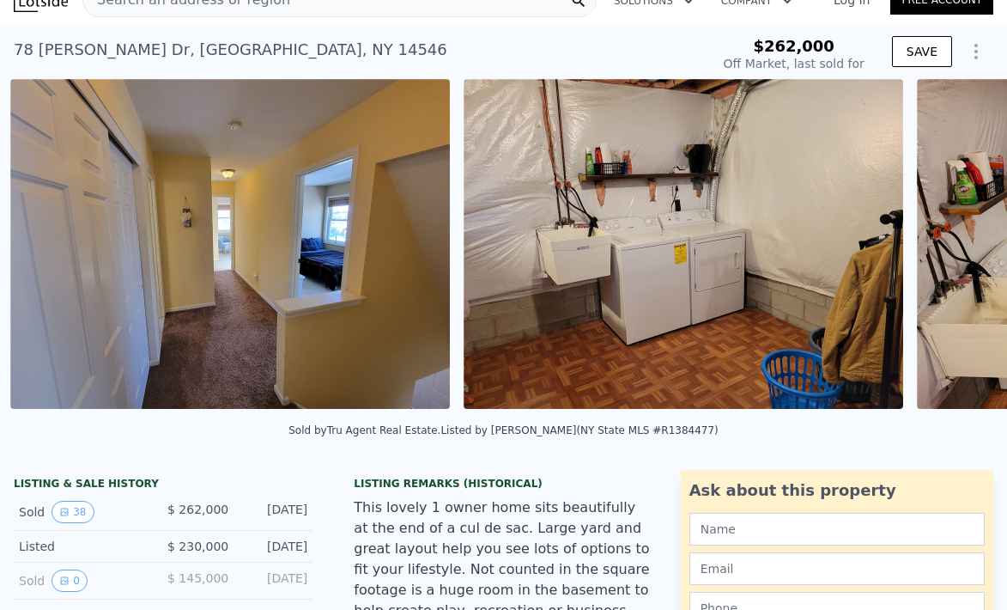
scroll to position [0, 14837]
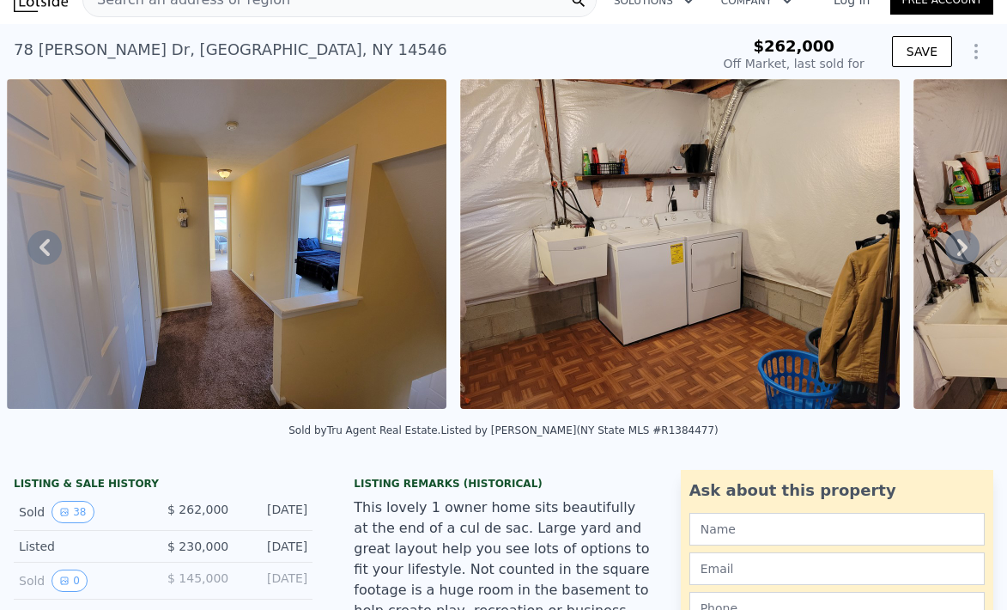
click at [963, 254] on icon at bounding box center [962, 247] width 34 height 34
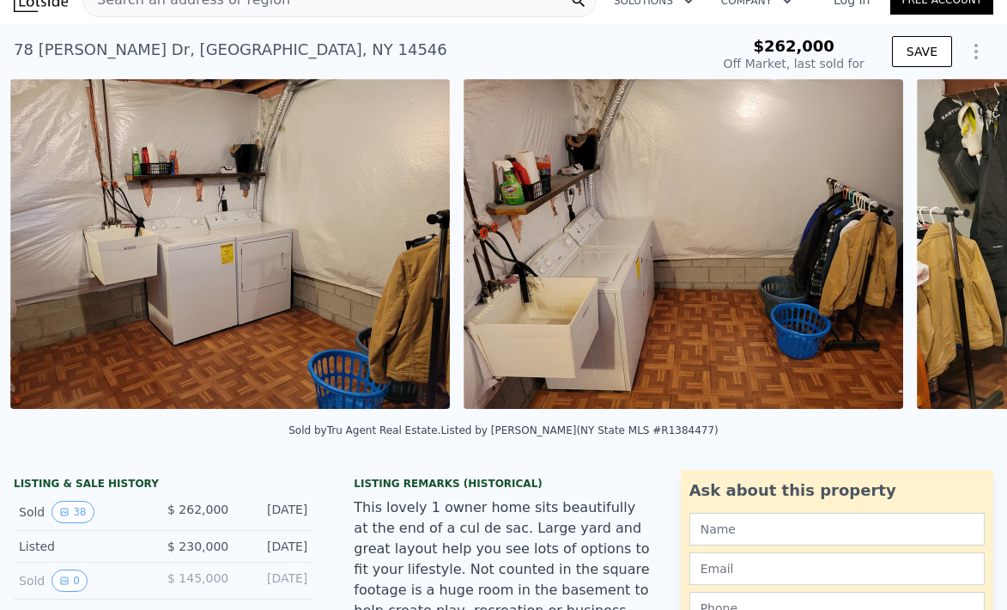
scroll to position [0, 15291]
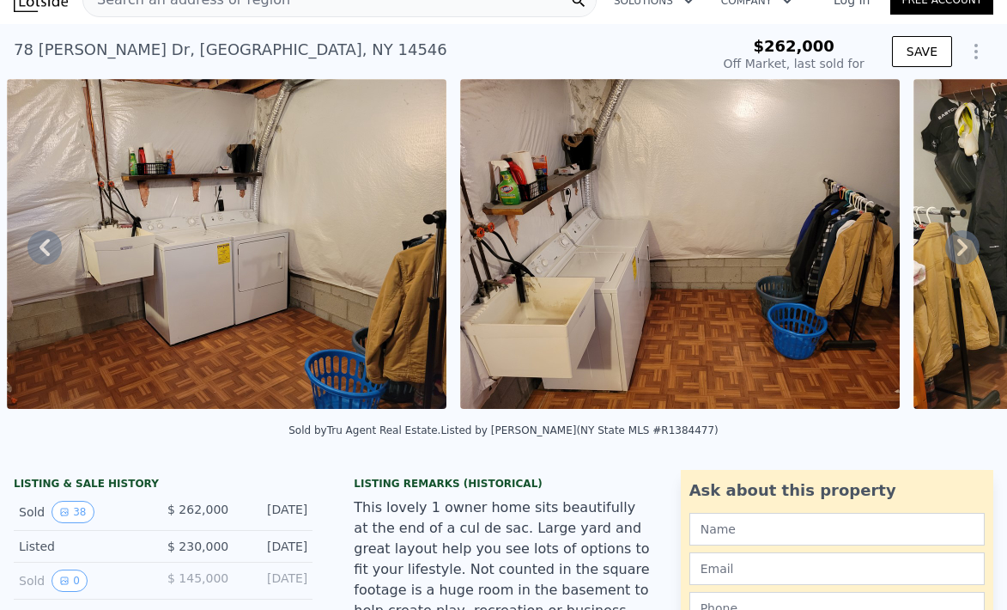
click at [962, 252] on icon at bounding box center [962, 247] width 10 height 17
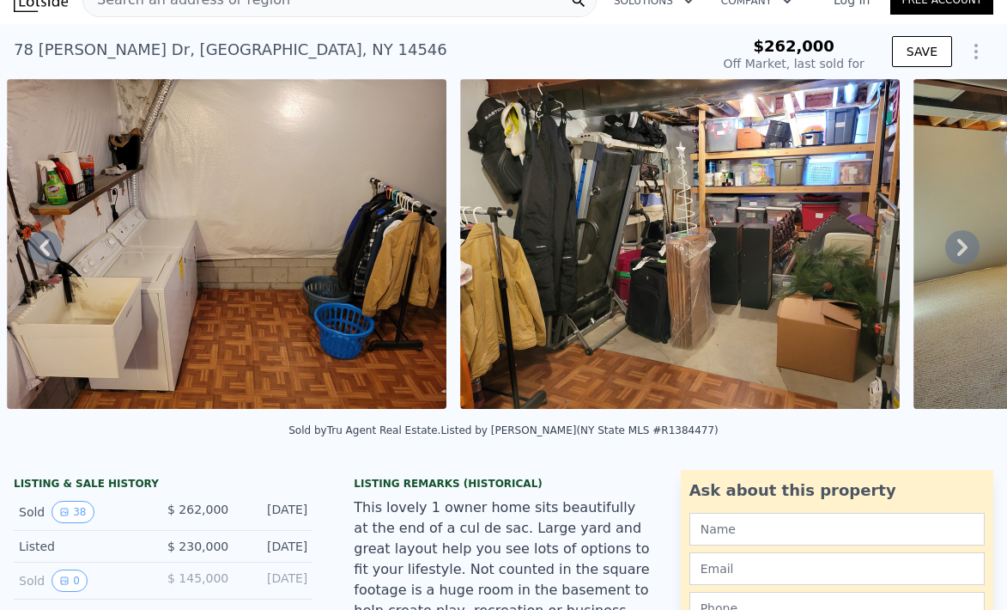
click at [962, 252] on icon at bounding box center [962, 247] width 10 height 17
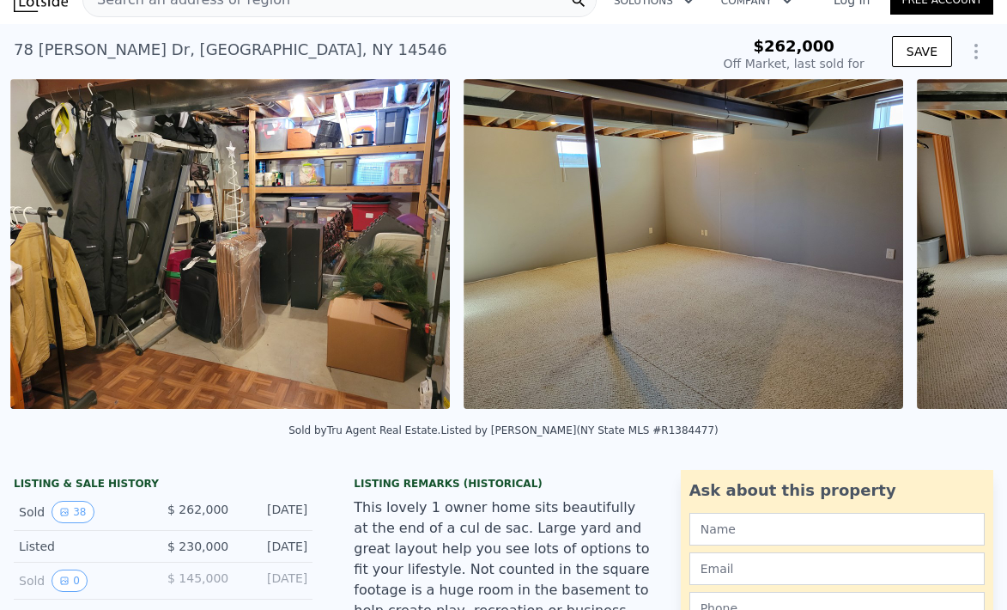
scroll to position [0, 16197]
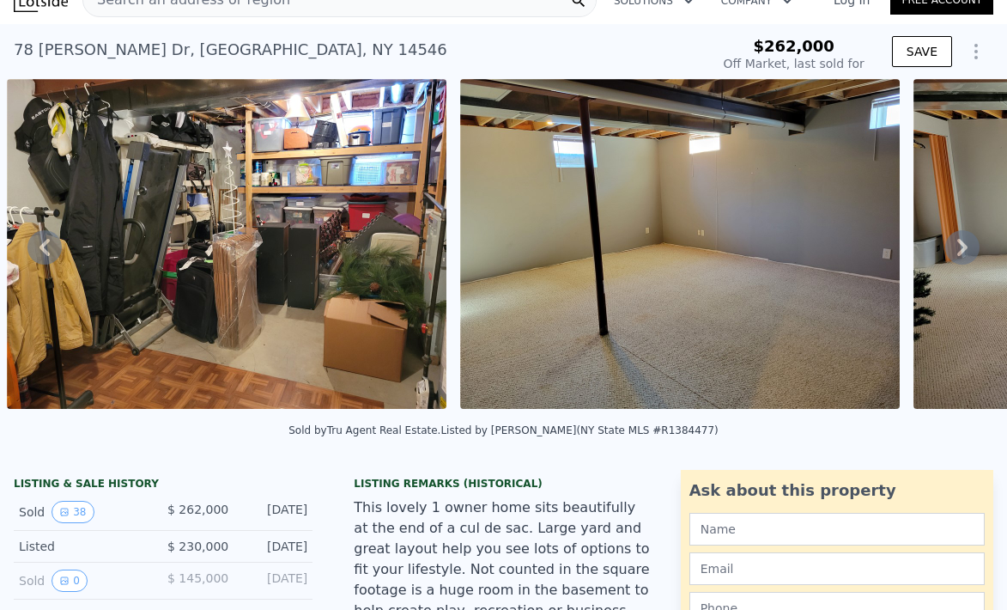
click at [962, 252] on icon at bounding box center [962, 247] width 10 height 17
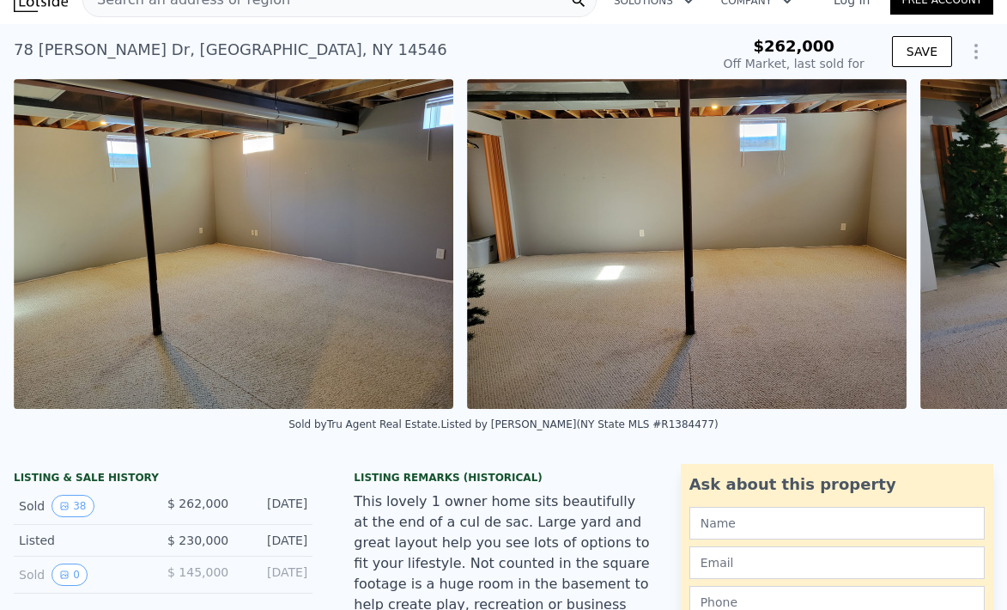
scroll to position [0, 16651]
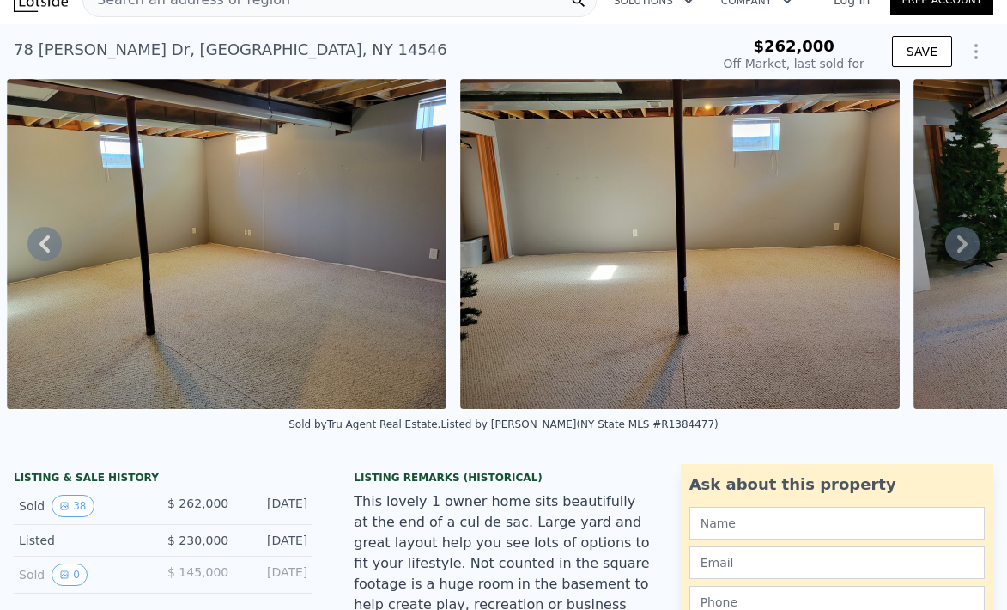
click at [962, 254] on icon at bounding box center [962, 244] width 34 height 34
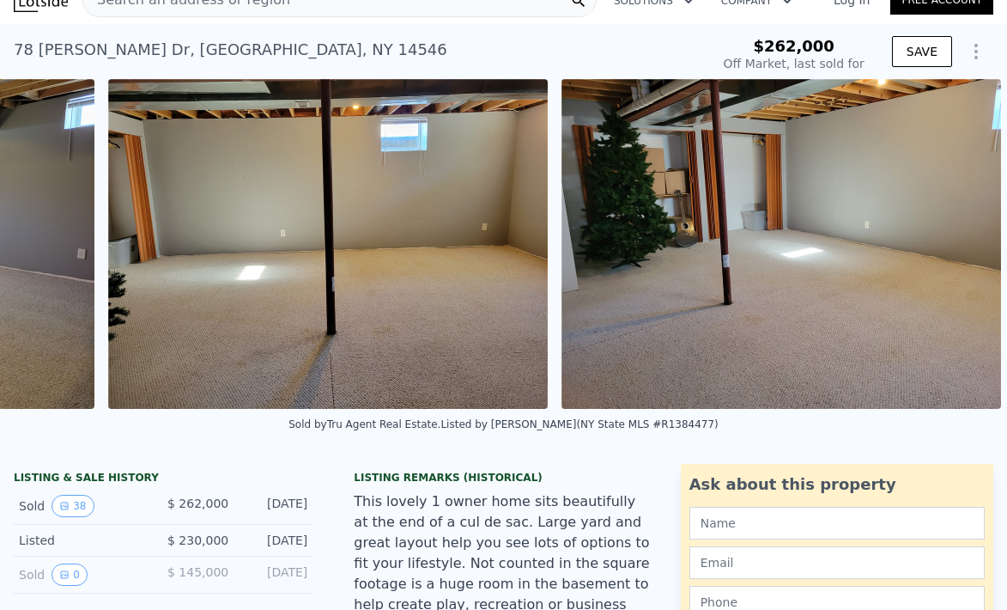
scroll to position [0, 17003]
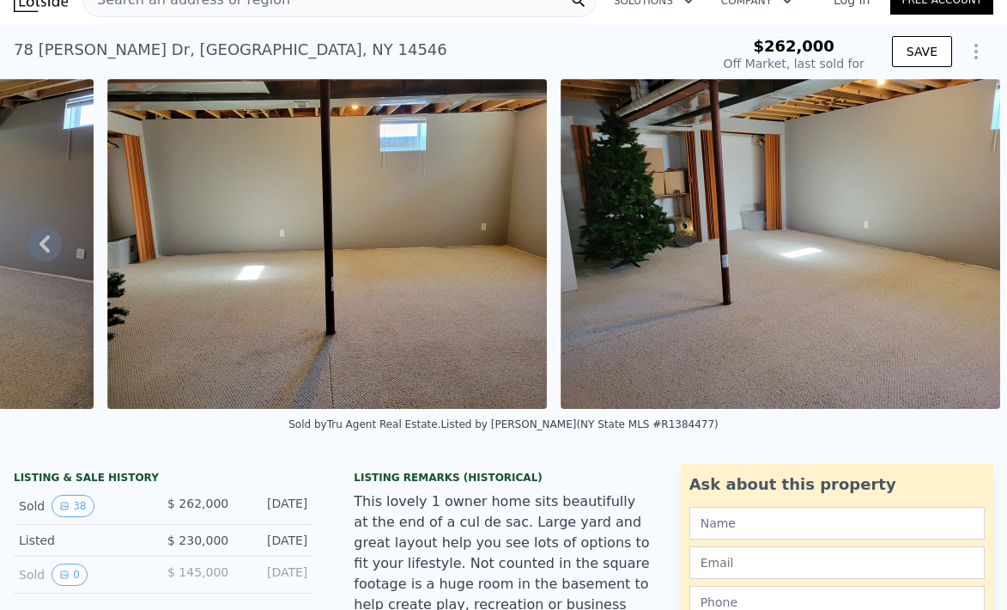
click at [961, 253] on img at bounding box center [781, 244] width 440 height 330
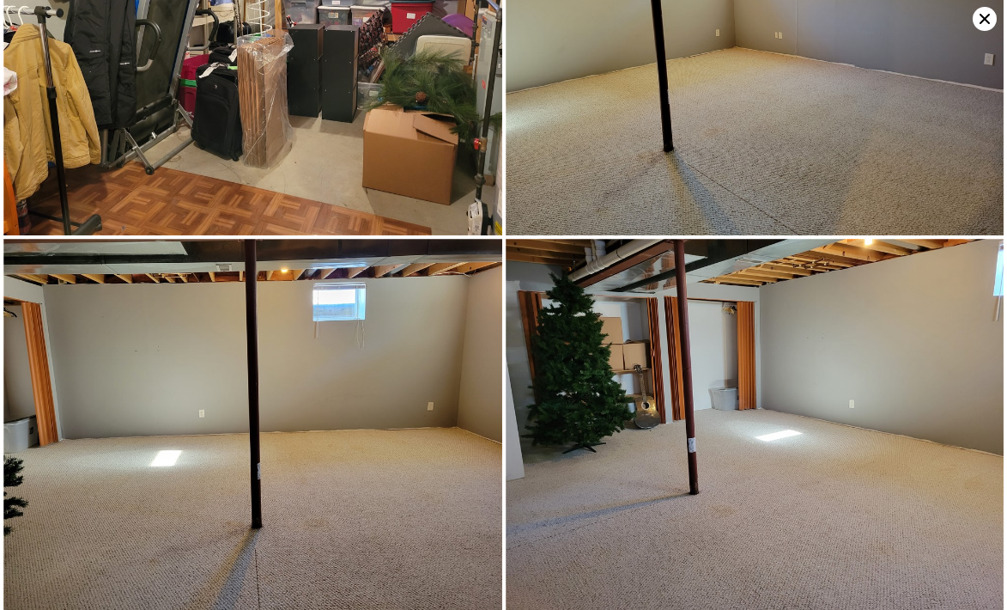
scroll to position [6554, 0]
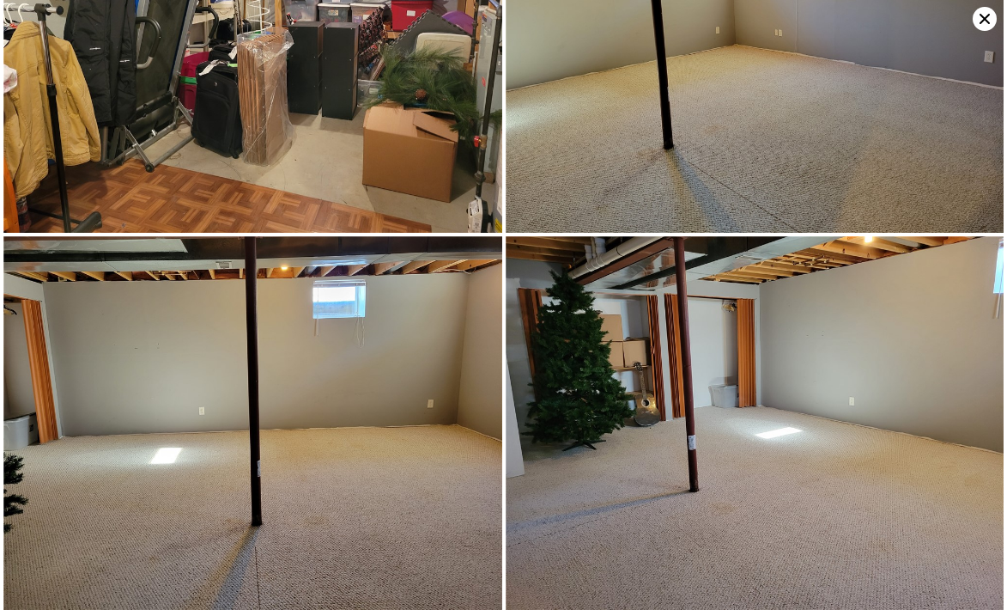
click at [984, 21] on icon at bounding box center [985, 19] width 24 height 24
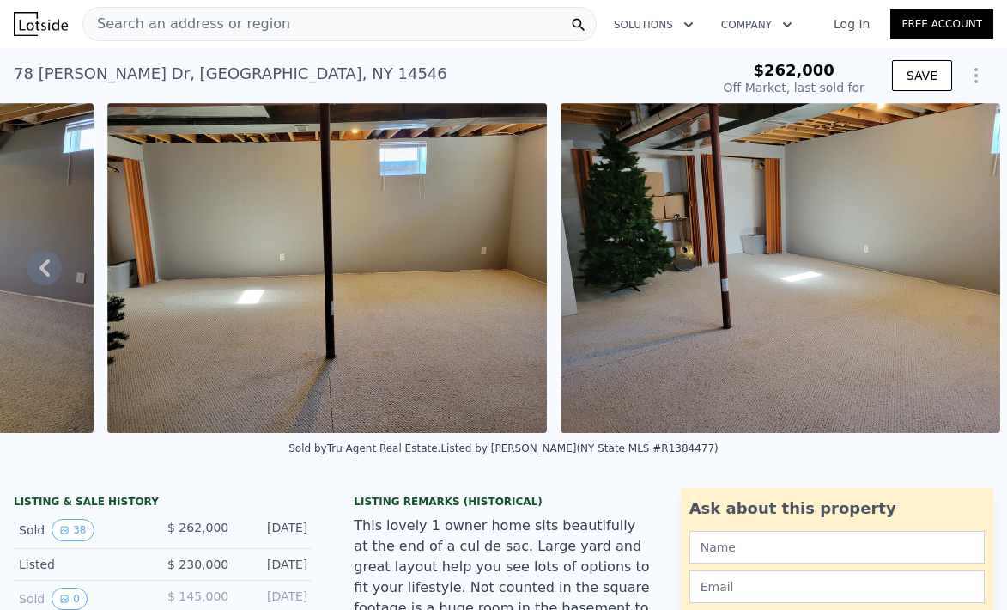
scroll to position [375, 0]
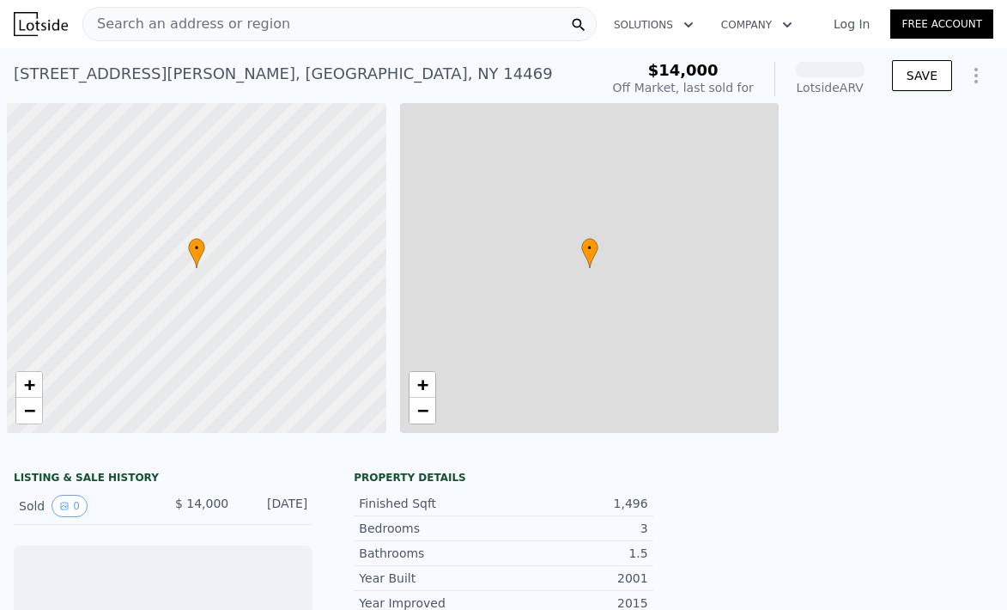
scroll to position [0, 7]
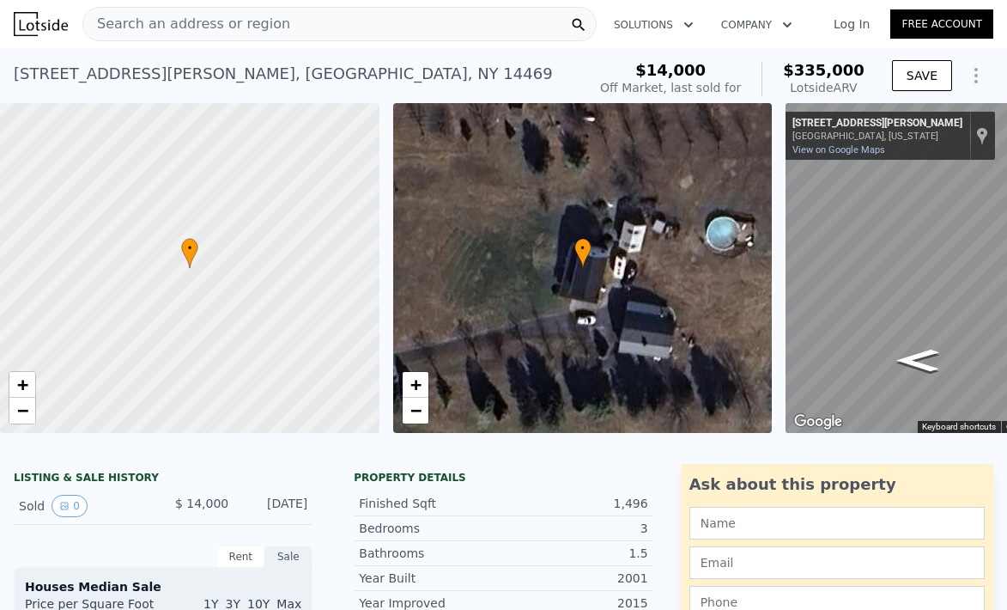
drag, startPoint x: 841, startPoint y: 84, endPoint x: 861, endPoint y: 84, distance: 19.7
click at [860, 84] on div "Lotside ARV" at bounding box center [824, 87] width 82 height 17
click at [975, 70] on icon "Show Options" at bounding box center [976, 76] width 2 height 14
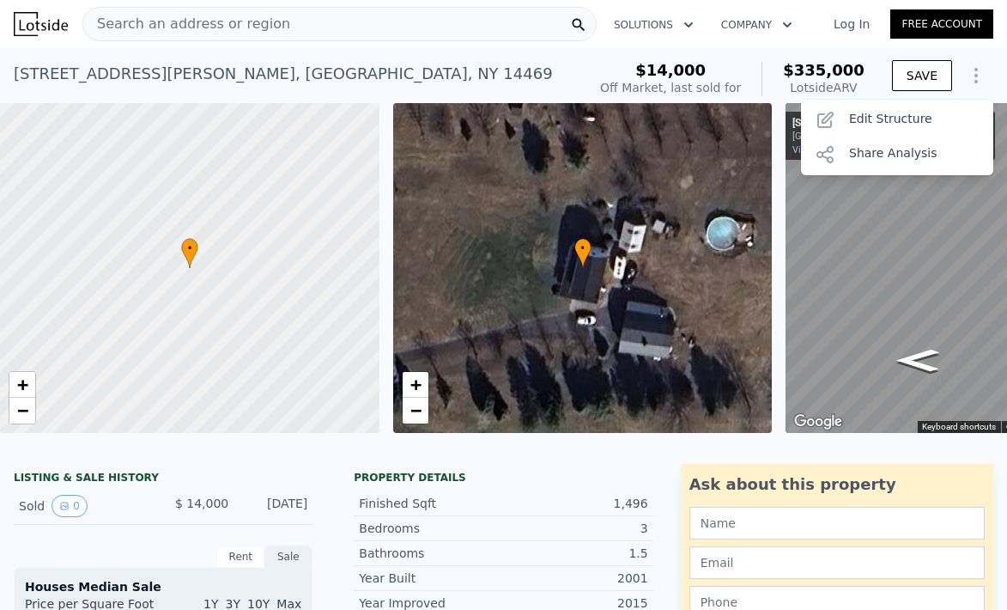
click at [975, 70] on icon "Show Options" at bounding box center [976, 76] width 2 height 14
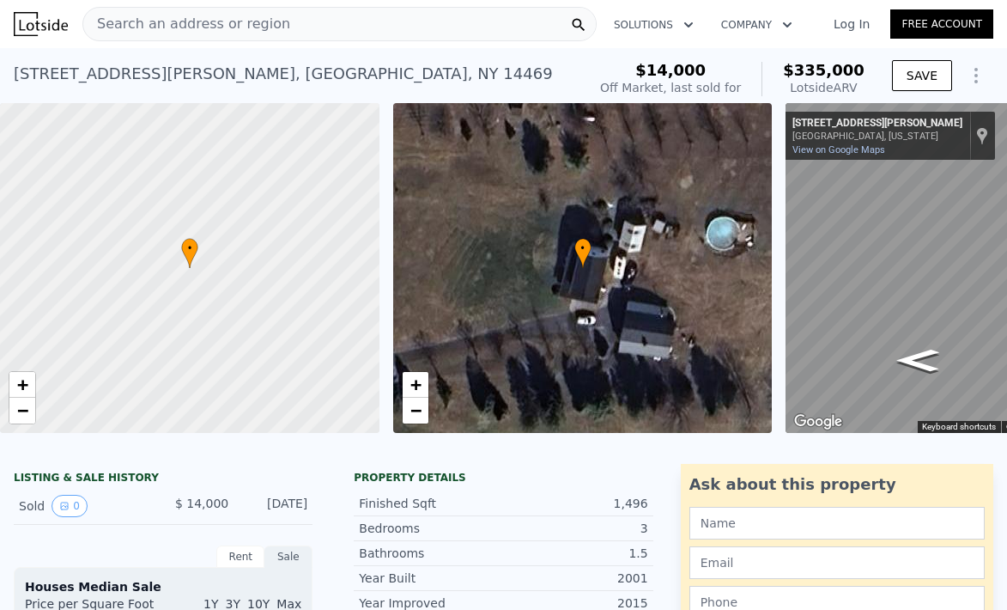
click at [818, 88] on div "Lotside ARV" at bounding box center [824, 87] width 82 height 17
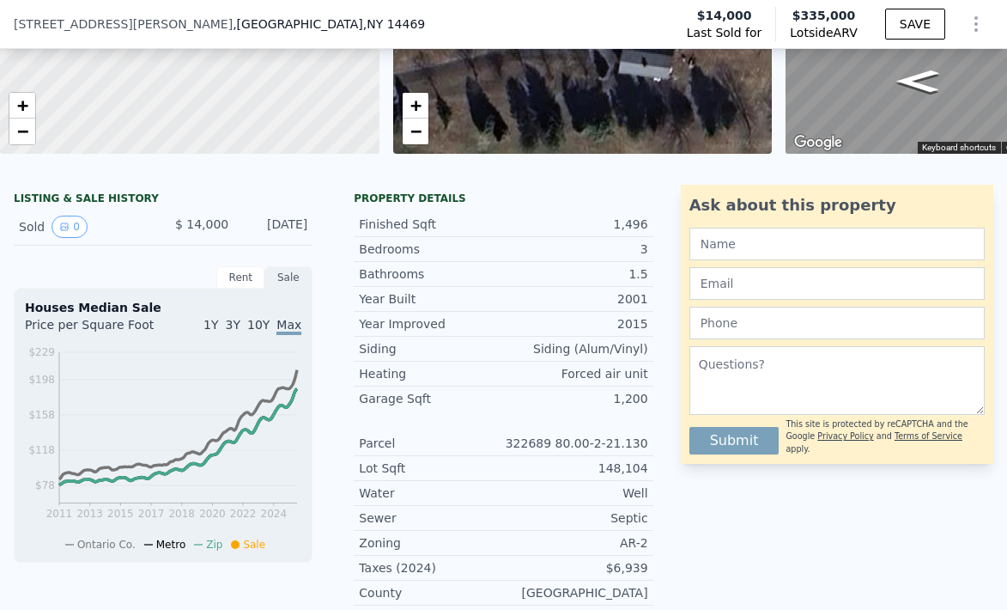
scroll to position [0, 0]
